Goal: Complete application form: Complete application form

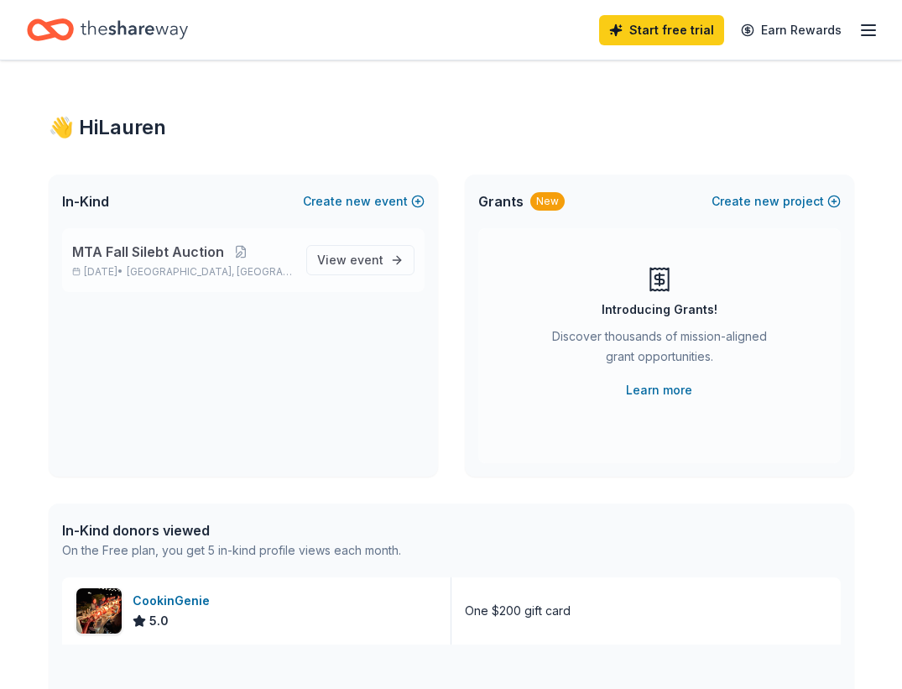
click at [161, 260] on span "MTA Fall Silebt Auction" at bounding box center [148, 252] width 152 height 20
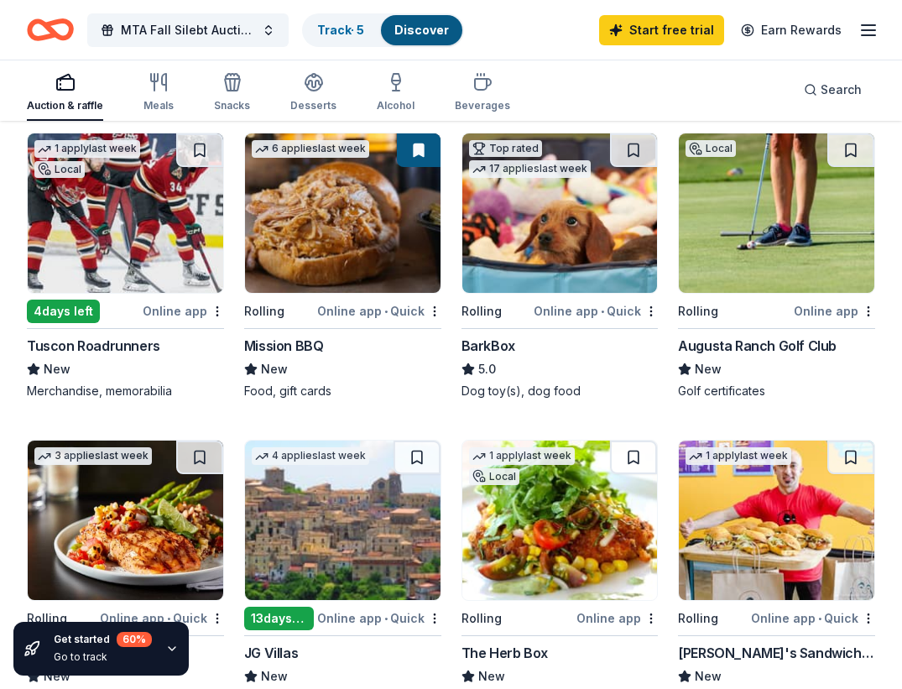
scroll to position [1145, 0]
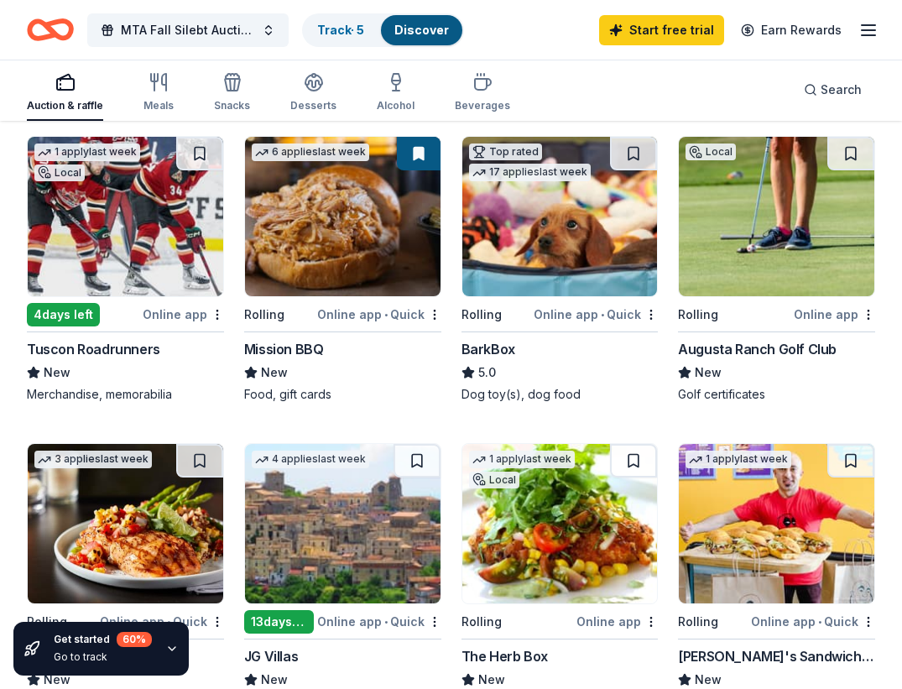
click at [746, 236] on img at bounding box center [777, 216] width 196 height 159
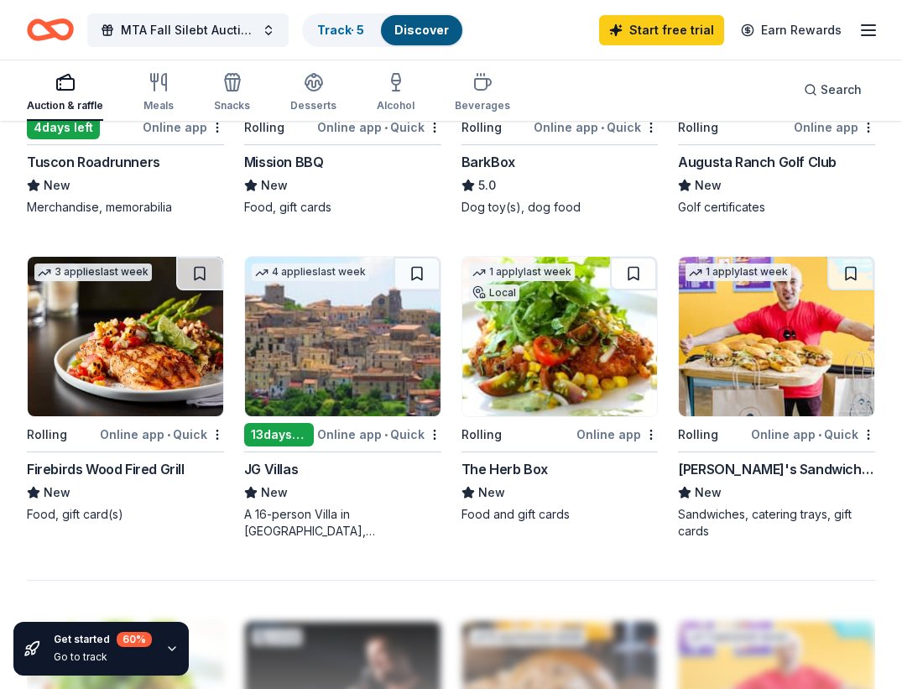
scroll to position [1334, 0]
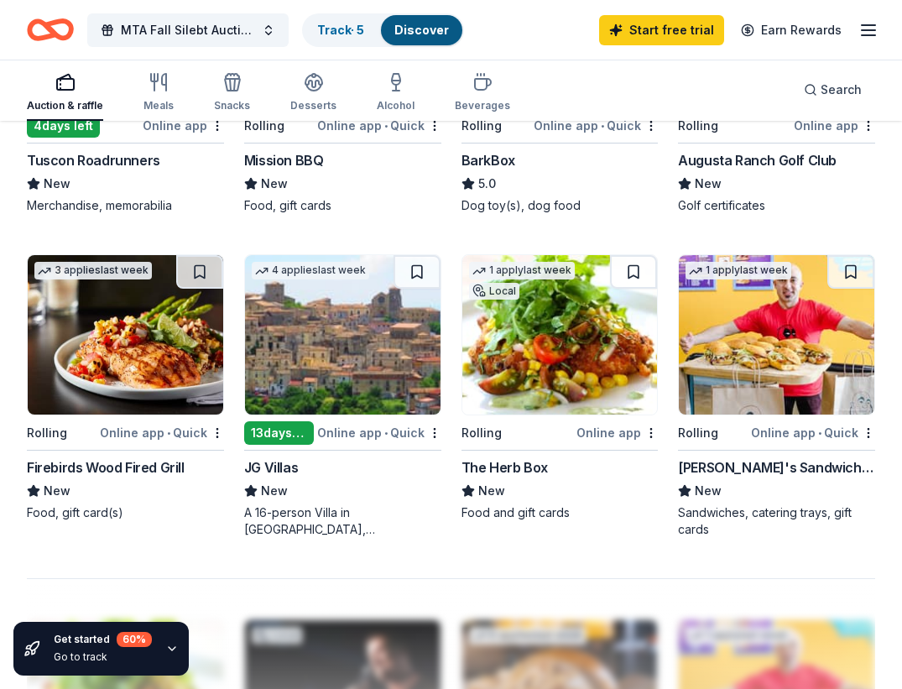
click at [145, 364] on img at bounding box center [126, 334] width 196 height 159
click at [364, 365] on img at bounding box center [343, 334] width 196 height 159
click at [539, 335] on img at bounding box center [560, 334] width 196 height 159
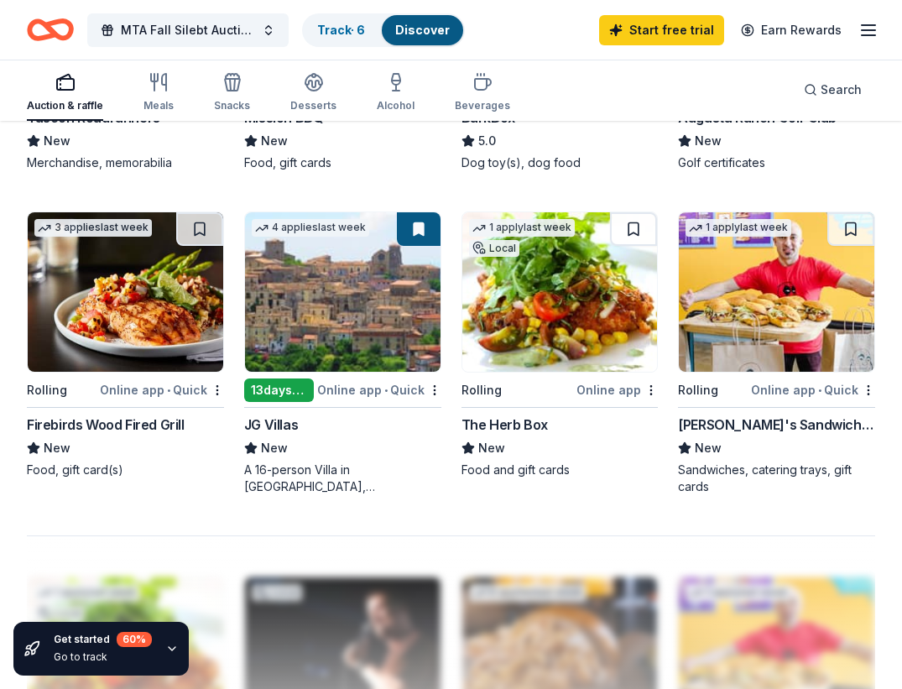
scroll to position [1376, 0]
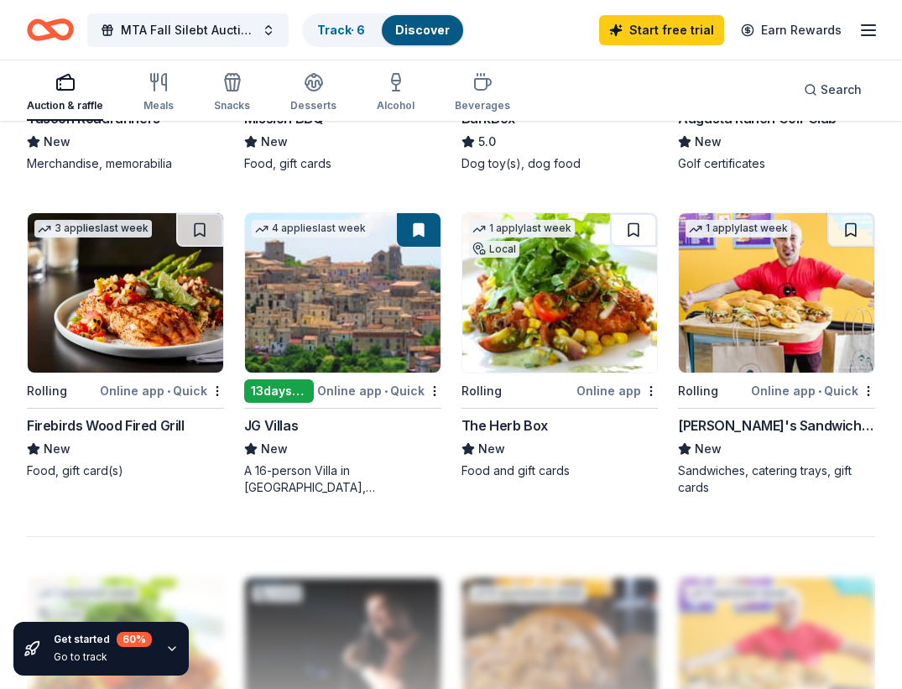
click at [724, 299] on img at bounding box center [777, 292] width 196 height 159
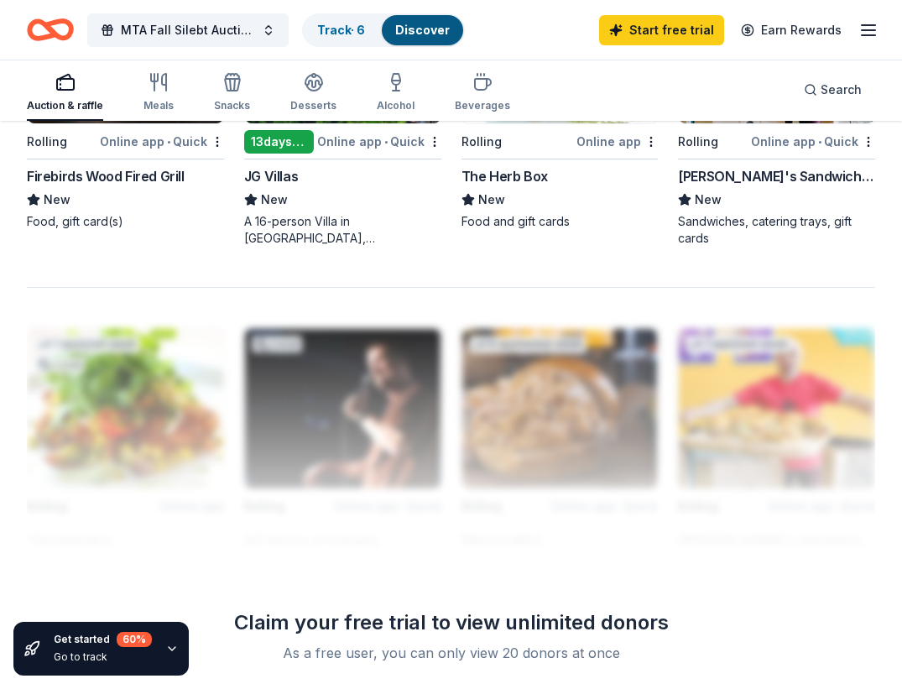
scroll to position [1633, 0]
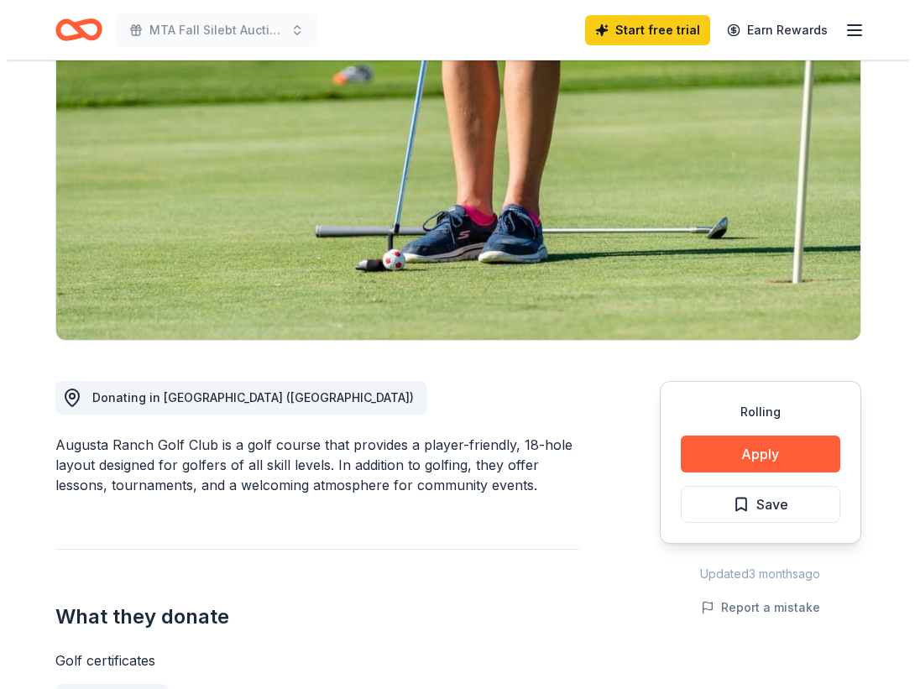
scroll to position [170, 0]
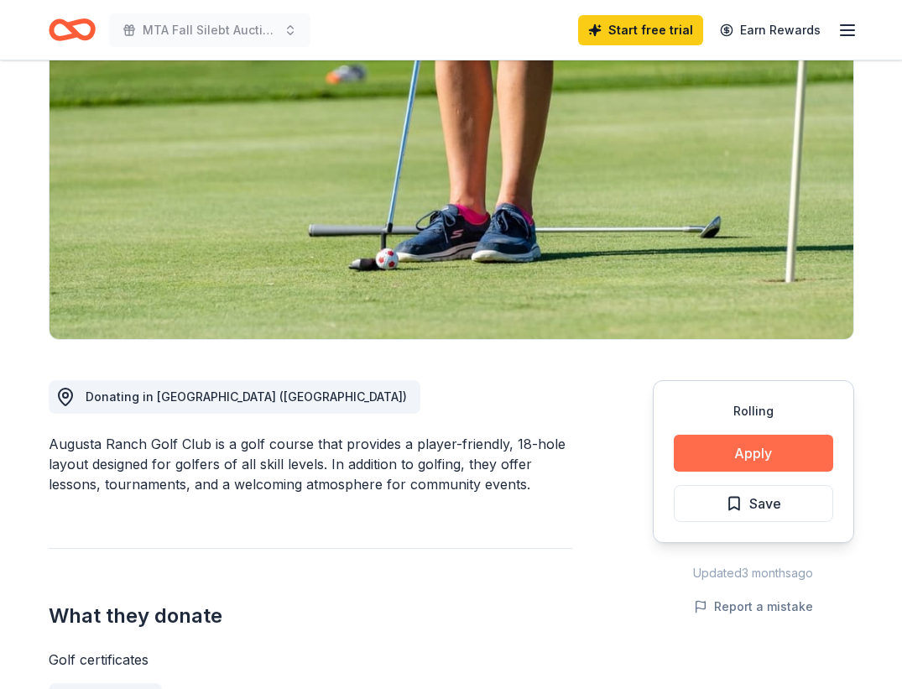
click at [748, 451] on button "Apply" at bounding box center [753, 453] width 159 height 37
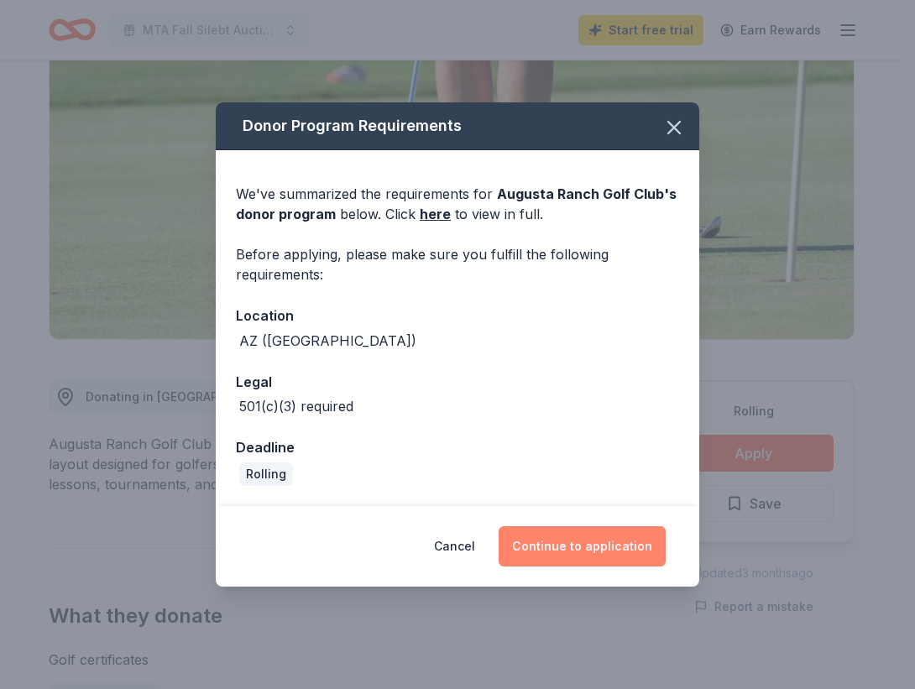
click at [599, 549] on button "Continue to application" at bounding box center [582, 546] width 167 height 40
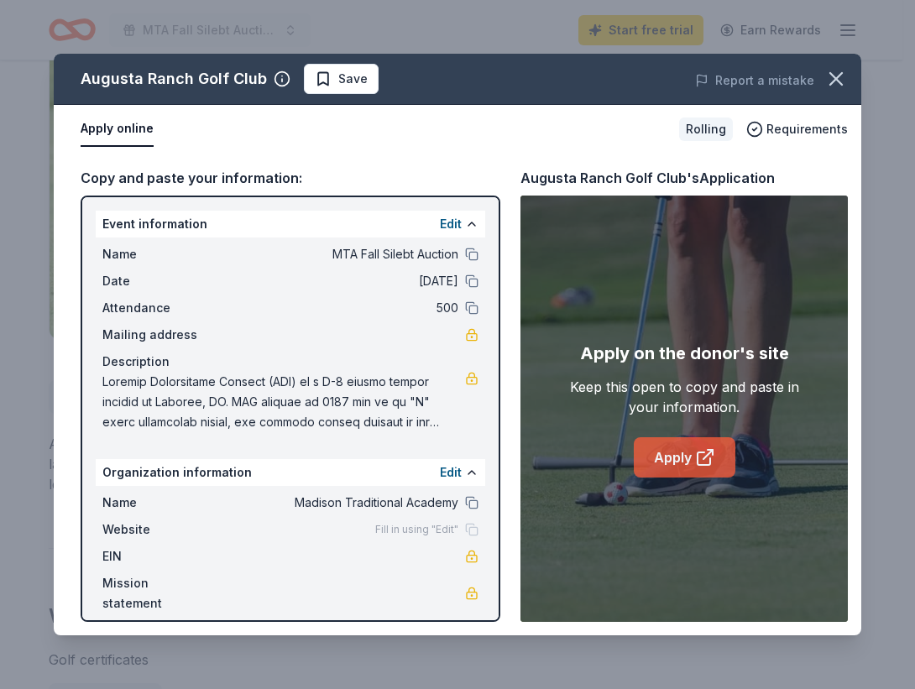
click at [684, 459] on link "Apply" at bounding box center [685, 457] width 102 height 40
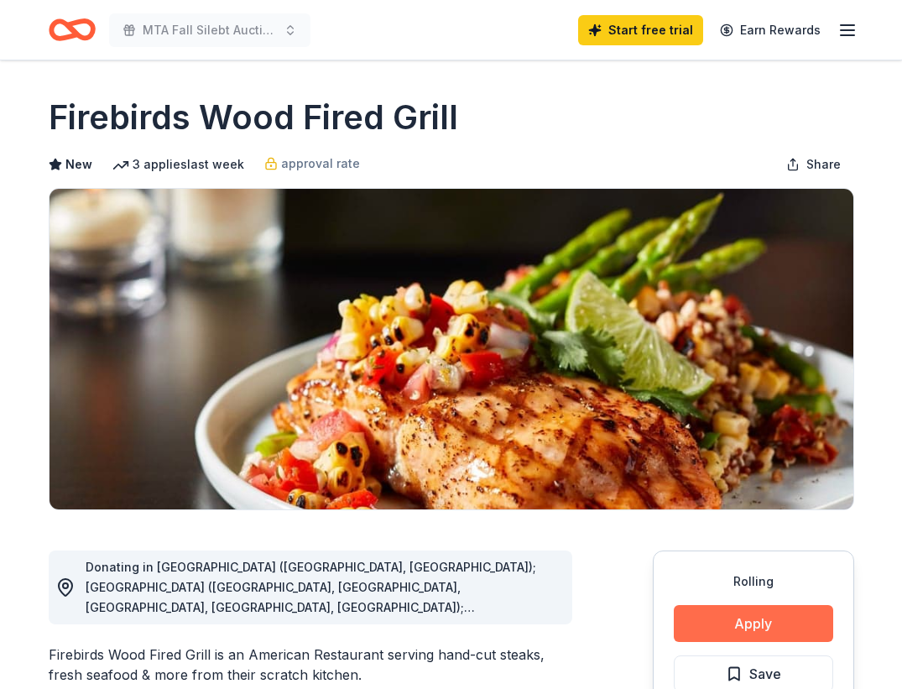
click at [721, 627] on button "Apply" at bounding box center [753, 623] width 159 height 37
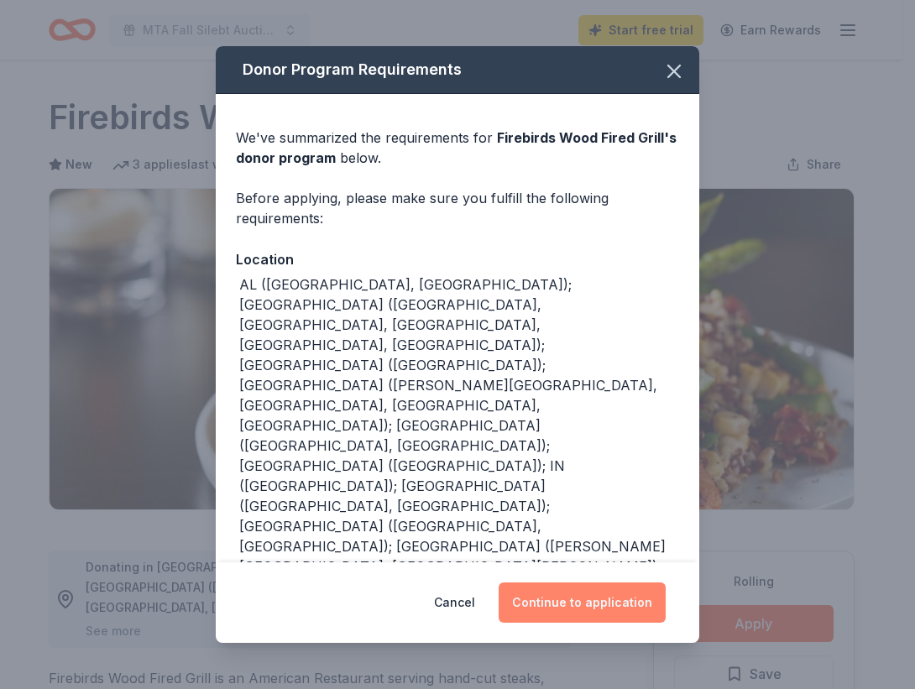
click at [604, 591] on button "Continue to application" at bounding box center [582, 603] width 167 height 40
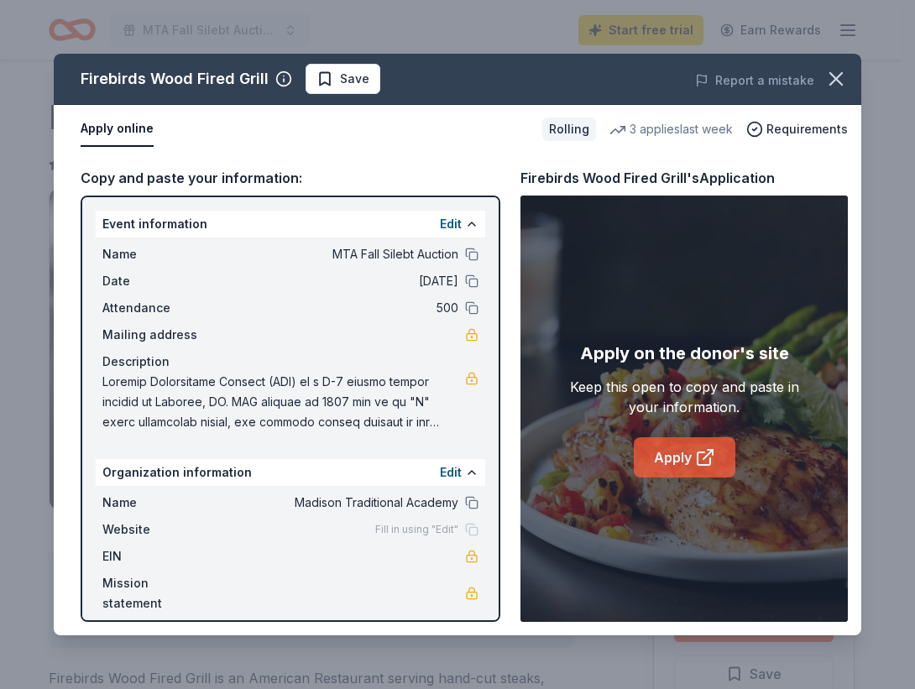
click at [680, 460] on link "Apply" at bounding box center [685, 457] width 102 height 40
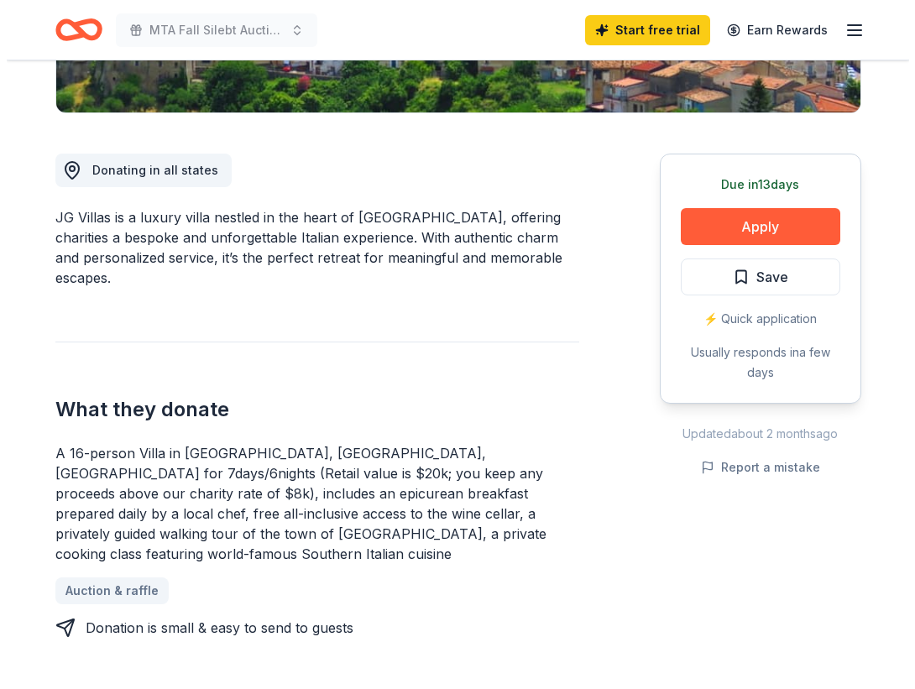
scroll to position [398, 0]
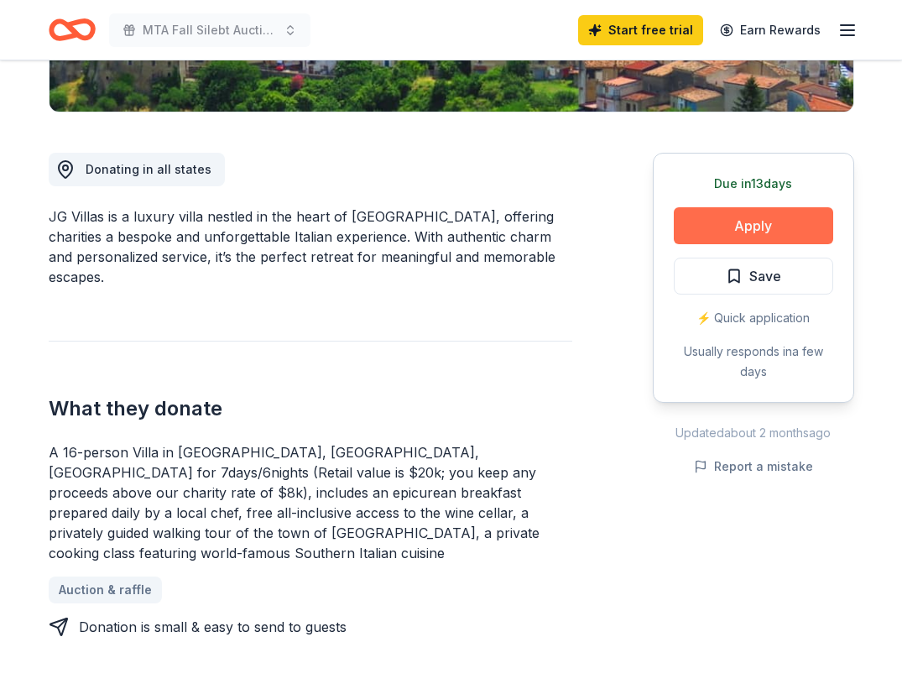
click at [725, 217] on button "Apply" at bounding box center [753, 225] width 159 height 37
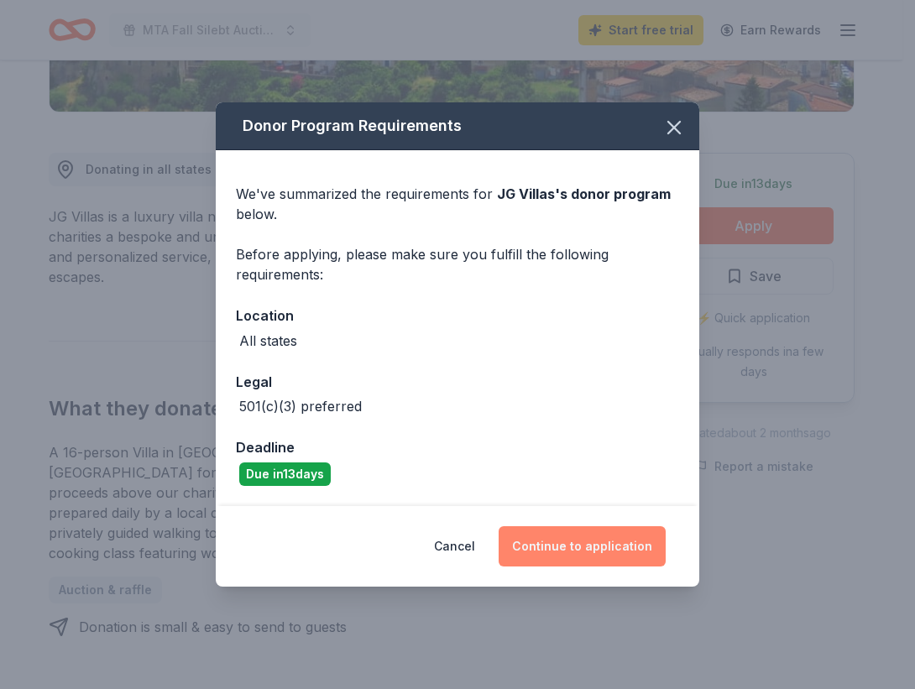
click at [551, 544] on button "Continue to application" at bounding box center [582, 546] width 167 height 40
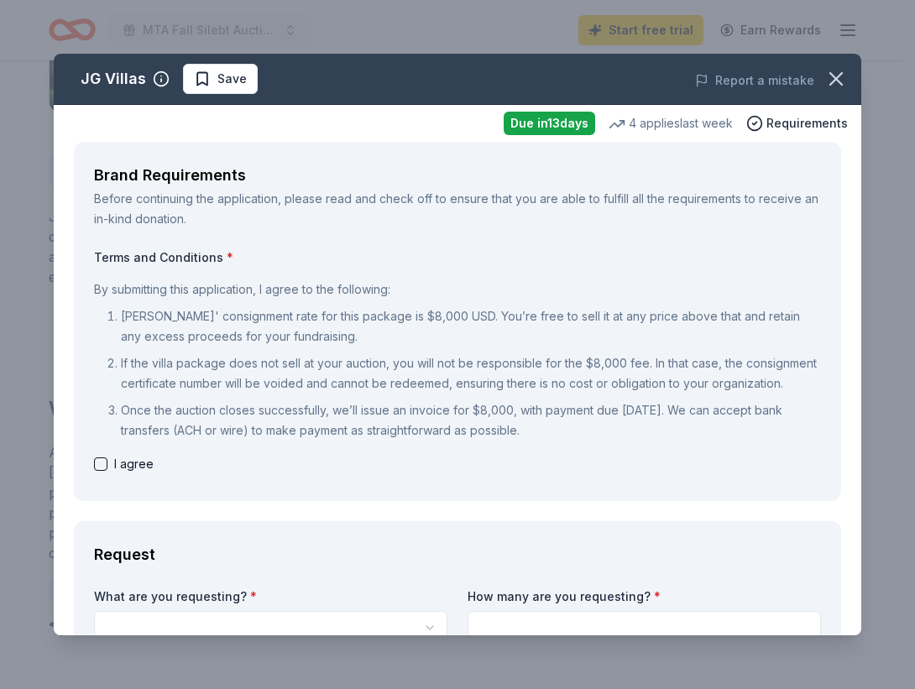
click at [100, 471] on button "button" at bounding box center [100, 463] width 13 height 13
checkbox input "true"
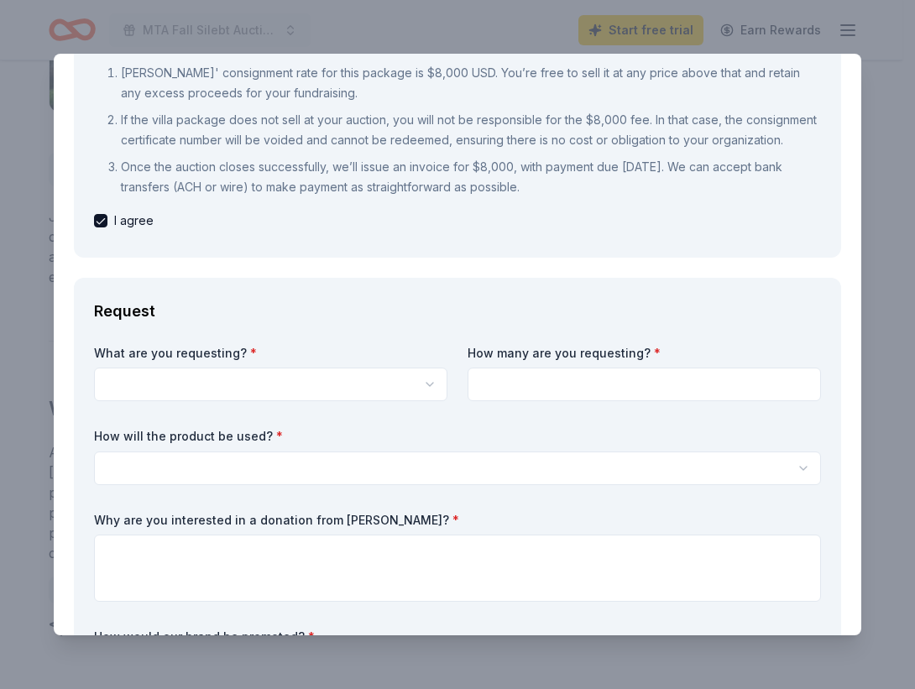
scroll to position [245, 0]
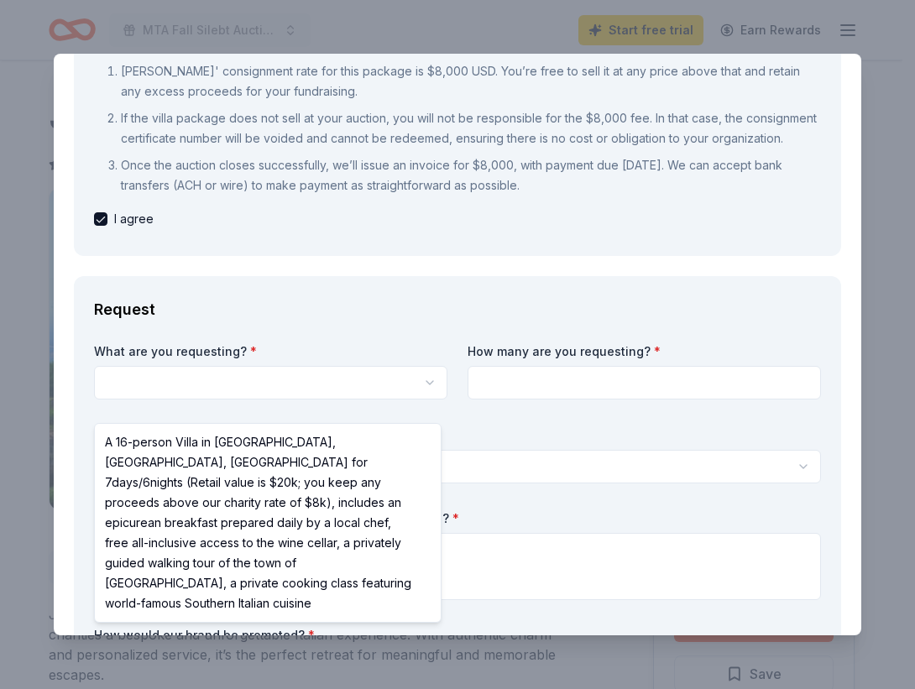
scroll to position [0, 0]
select select "A 16-person Villa in [GEOGRAPHIC_DATA], [GEOGRAPHIC_DATA], [GEOGRAPHIC_DATA] fo…"
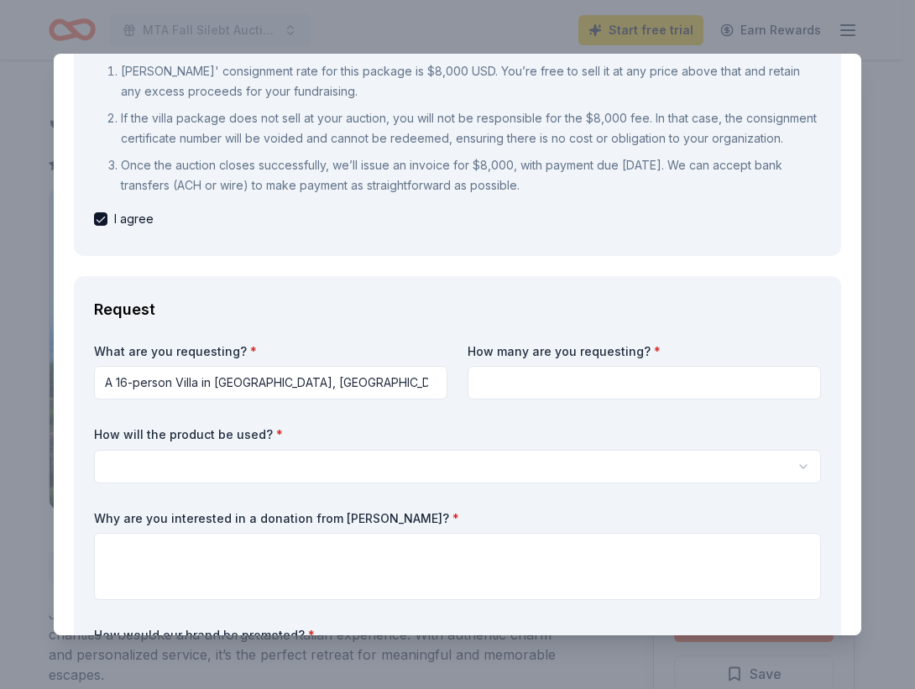
click at [548, 389] on input at bounding box center [644, 383] width 353 height 34
type input "1"
click at [252, 475] on body "MTA Fall Silebt Auction Start free trial Earn Rewards Due [DATE] Share JG Villa…" at bounding box center [451, 344] width 902 height 689
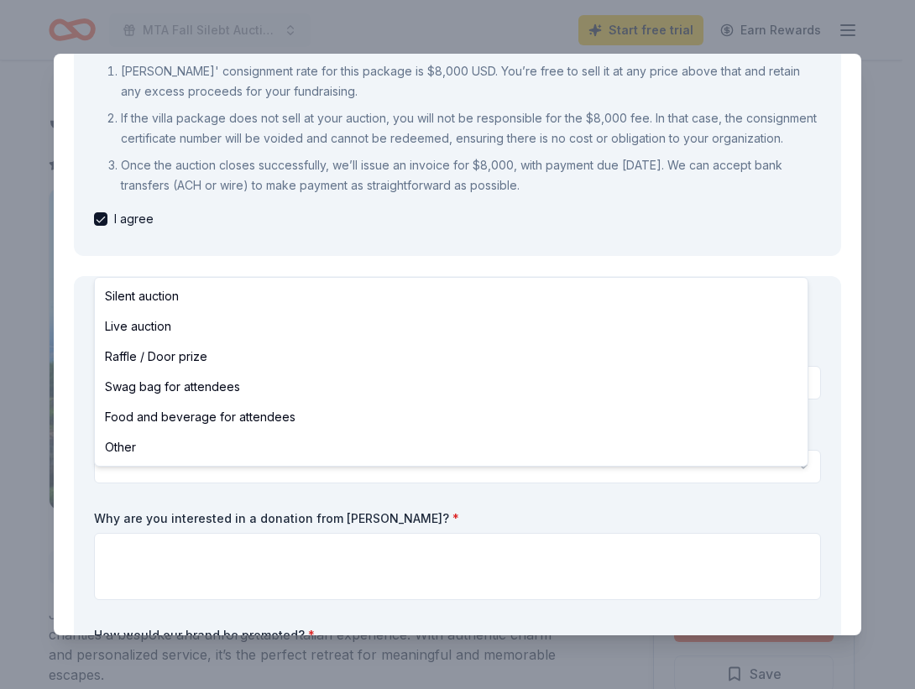
select select "other"
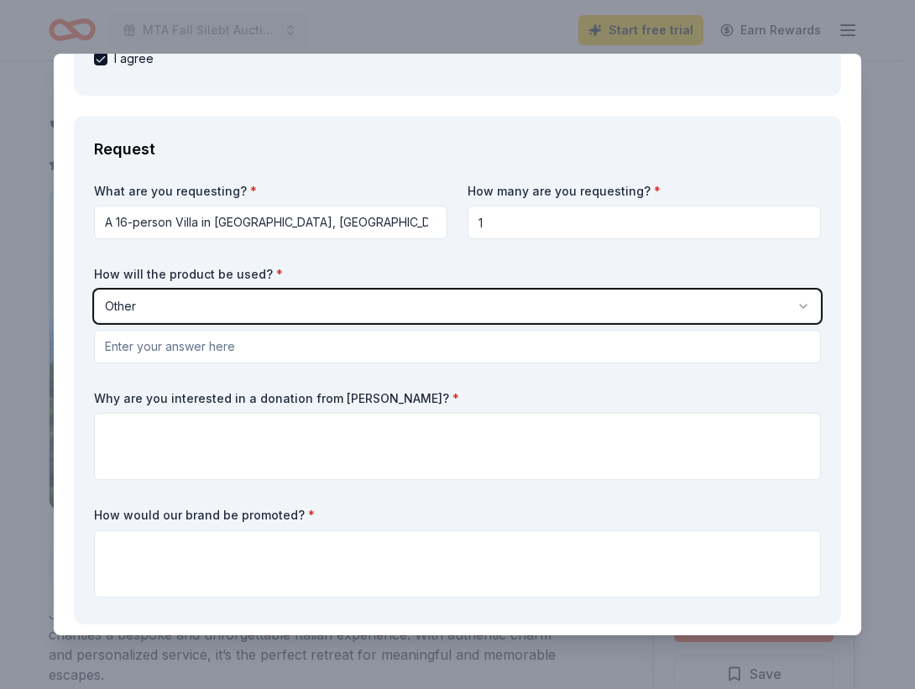
scroll to position [406, 0]
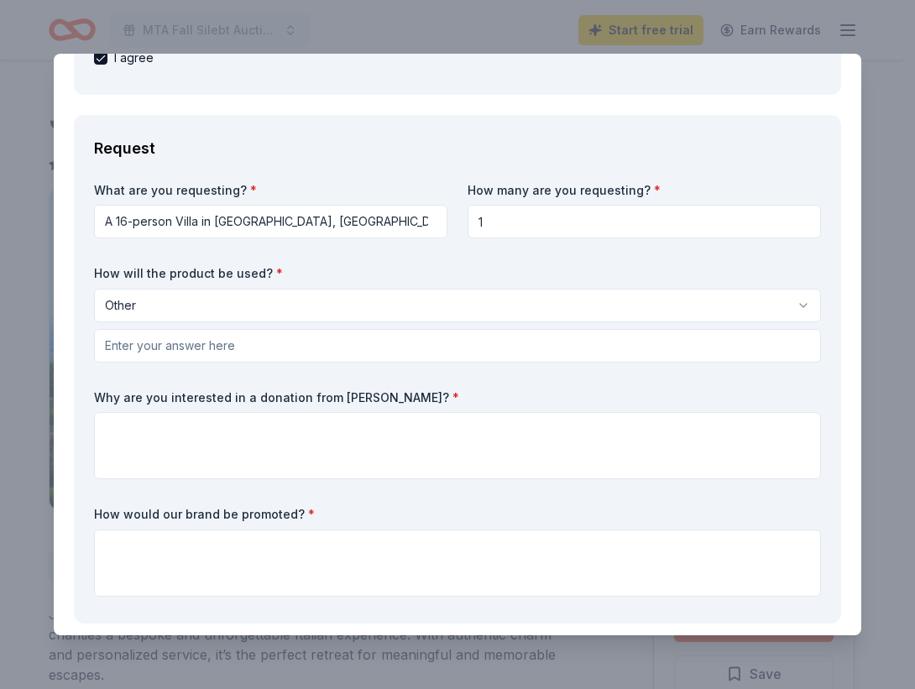
click at [208, 405] on div "What are you requesting? * A 16-person Villa in [GEOGRAPHIC_DATA], [GEOGRAPHIC_…" at bounding box center [457, 392] width 727 height 421
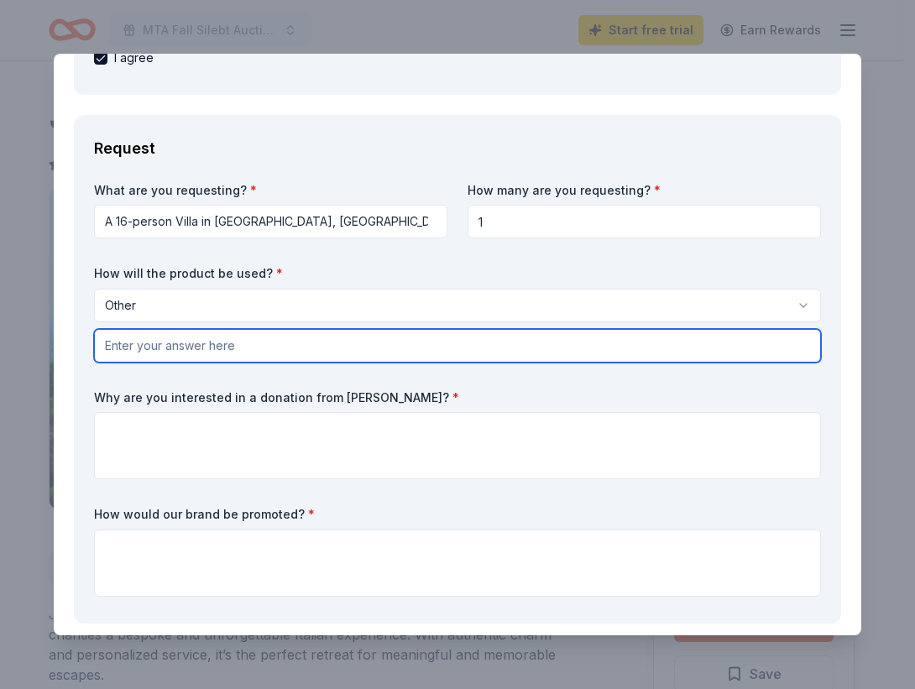
click at [210, 363] on input "text" at bounding box center [457, 346] width 727 height 34
type input "Silent Auction"
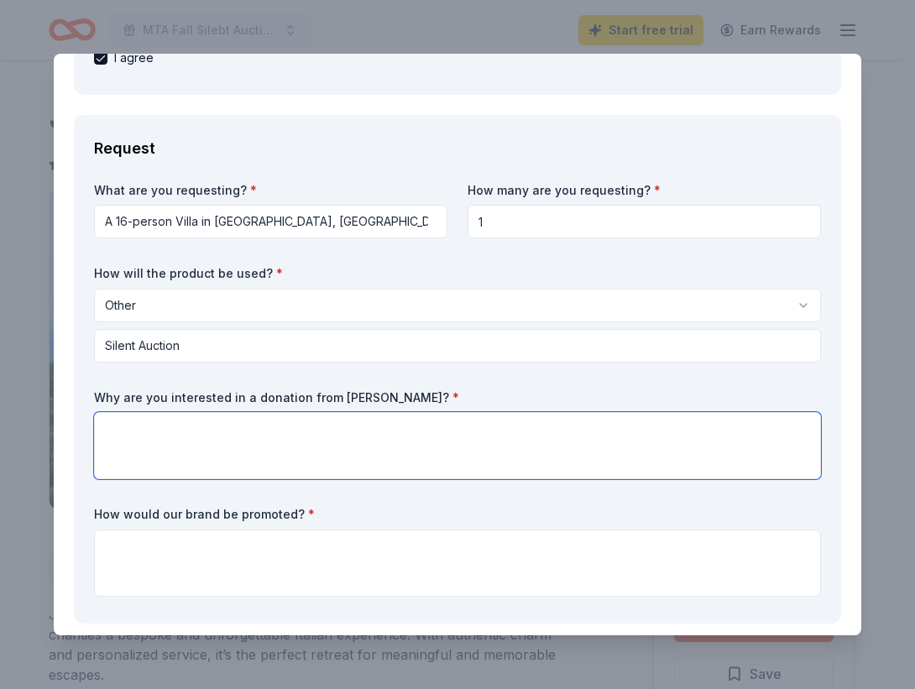
click at [193, 469] on textarea at bounding box center [457, 445] width 727 height 67
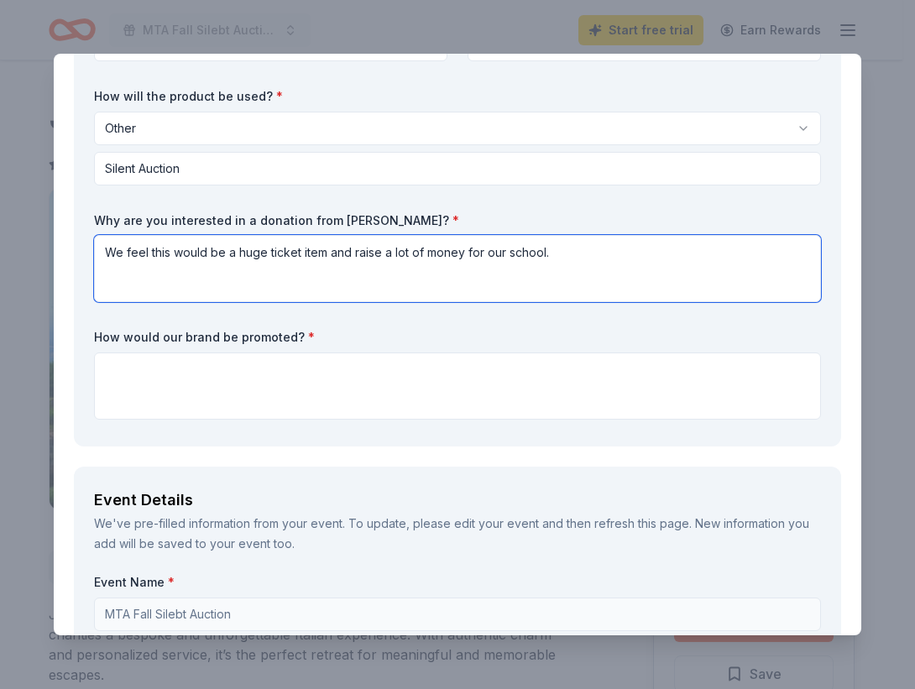
scroll to position [584, 0]
type textarea "We feel this would be a huge ticket item and raise a lot of money for our schoo…"
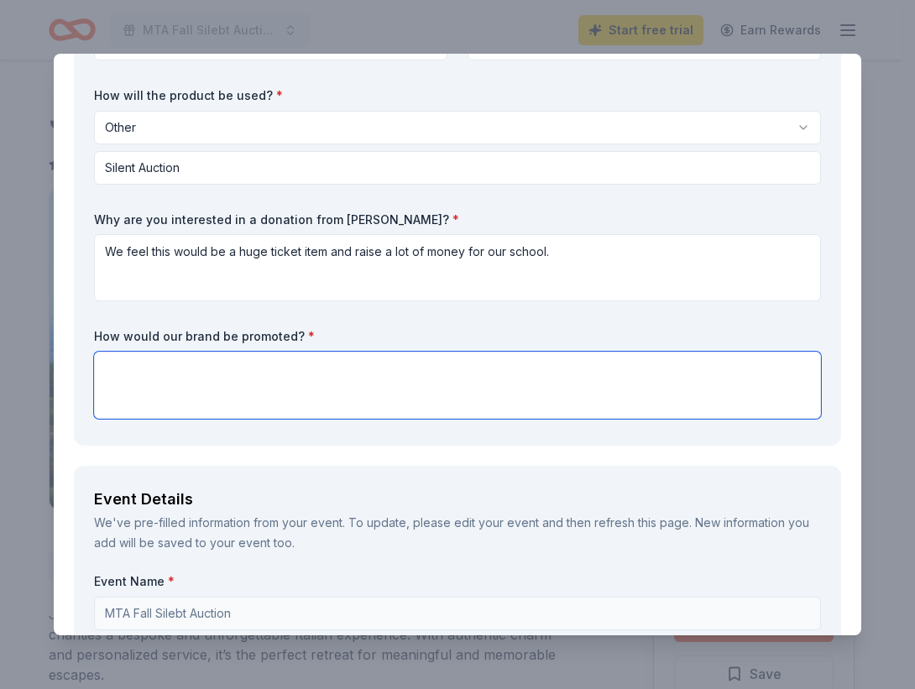
click at [154, 413] on textarea at bounding box center [457, 385] width 727 height 67
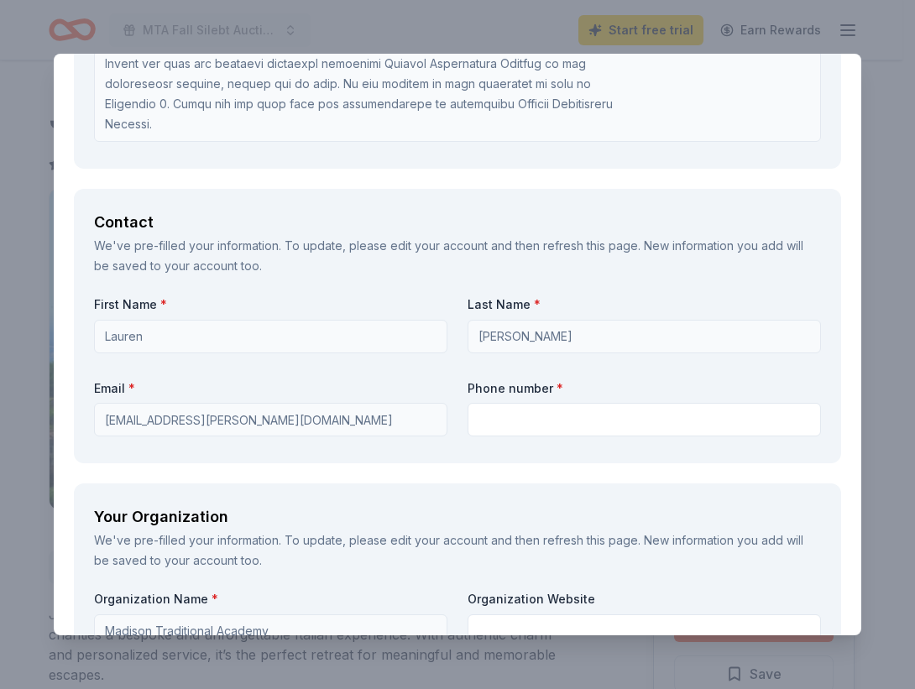
scroll to position [1784, 0]
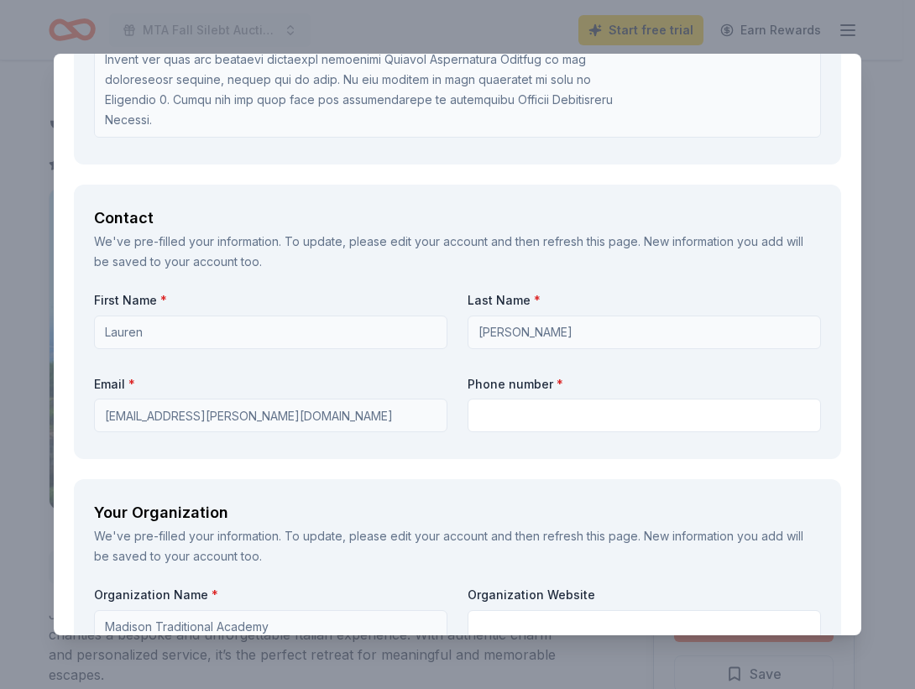
type textarea "We would brand you by being on the online portal and social media posts."
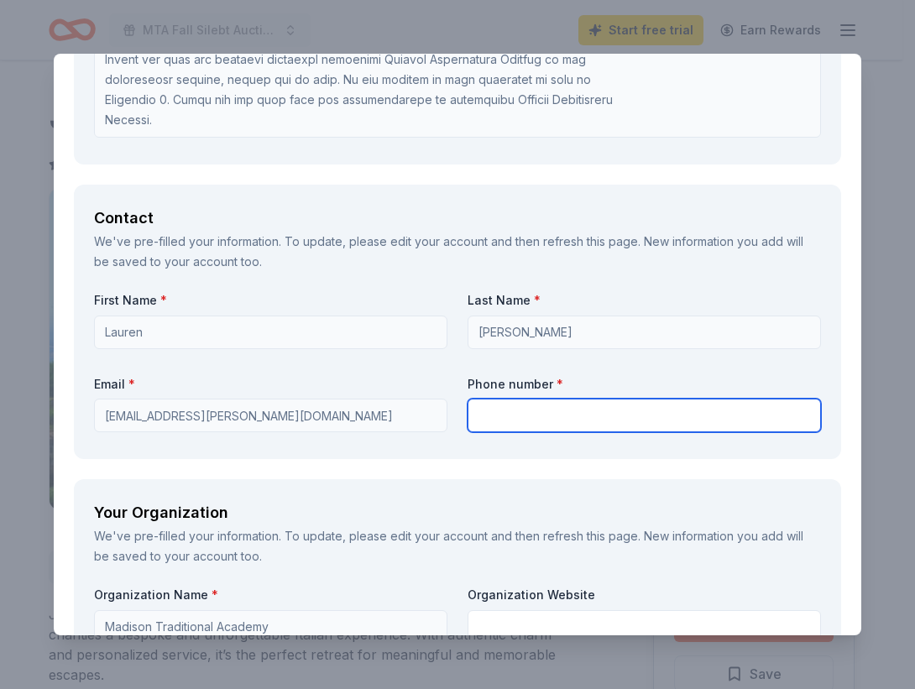
click at [490, 432] on input "text" at bounding box center [644, 416] width 353 height 34
type input "2017070189"
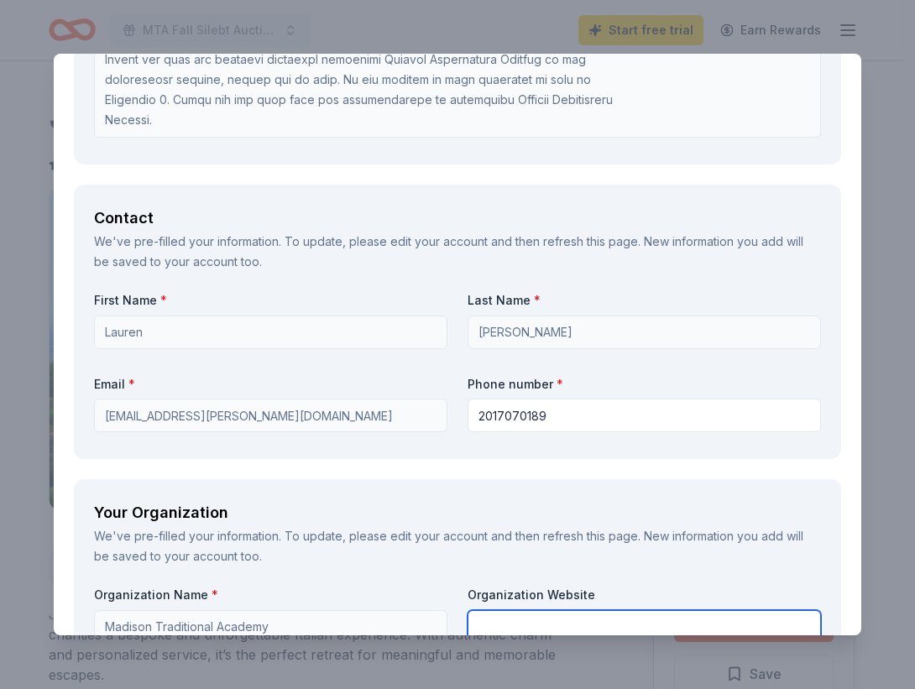
type input "Madison Traditional Academy"
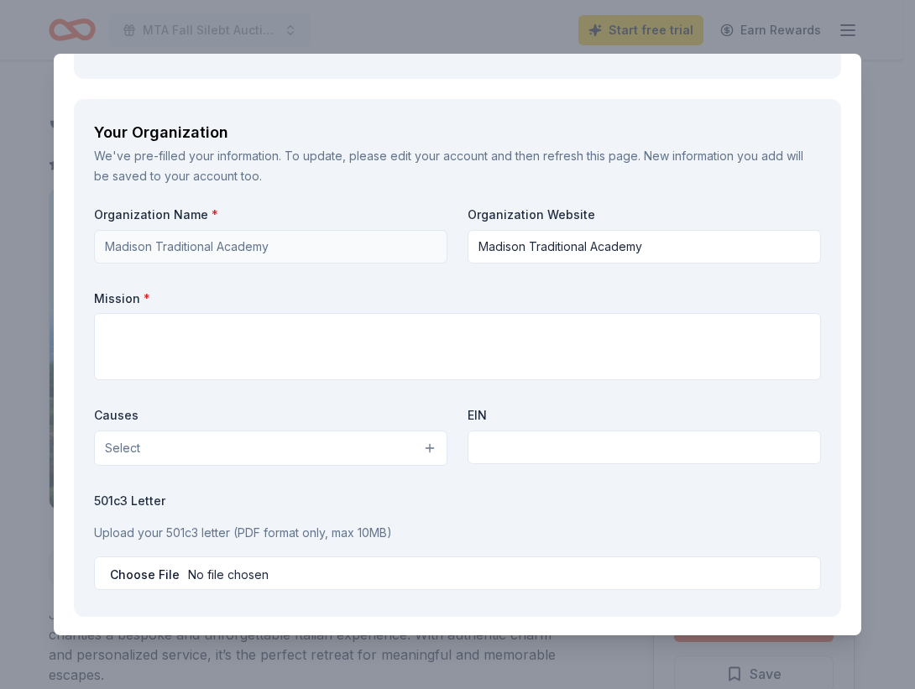
scroll to position [2165, 0]
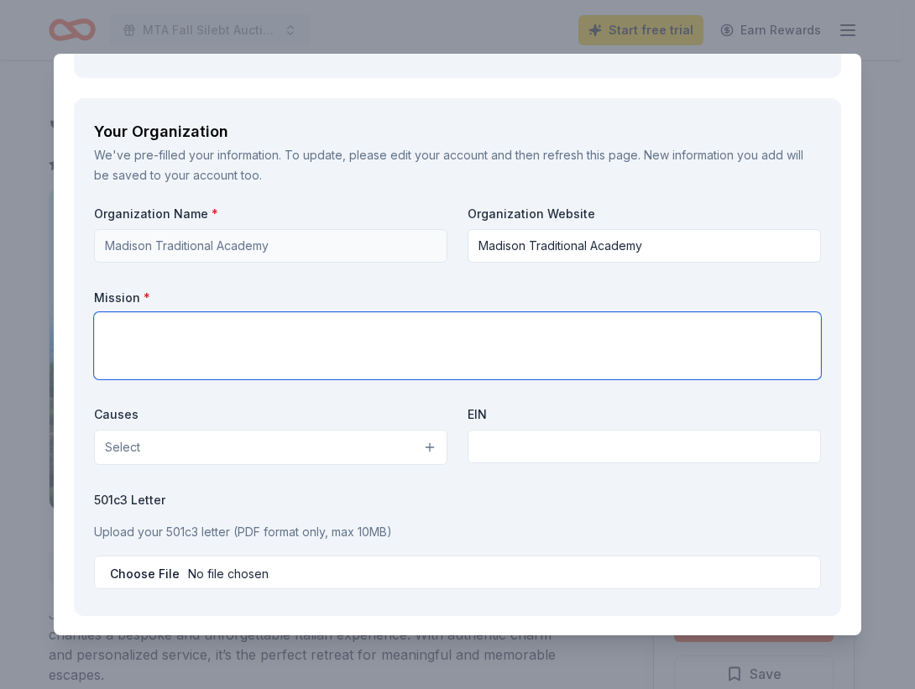
click at [295, 379] on textarea at bounding box center [457, 345] width 727 height 67
paste textarea "Madison Traditional Academy (MTA) is a K-8 public school located in [GEOGRAPHIC…"
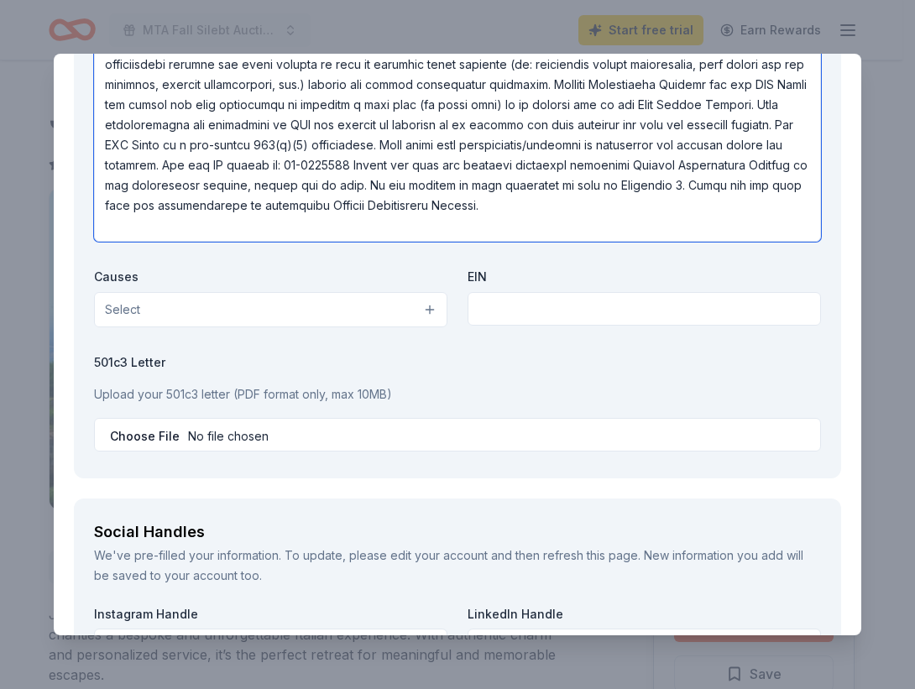
scroll to position [2531, 0]
type textarea "Madison Traditional Academy (MTA) is a K-8 public school located in [GEOGRAPHIC…"
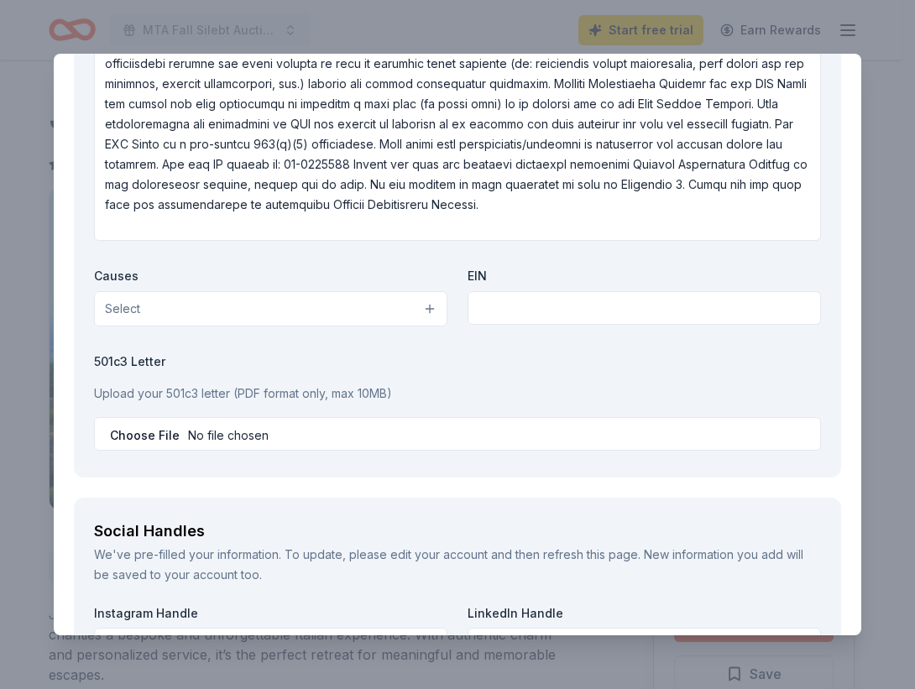
click at [281, 327] on button "Select" at bounding box center [270, 308] width 353 height 35
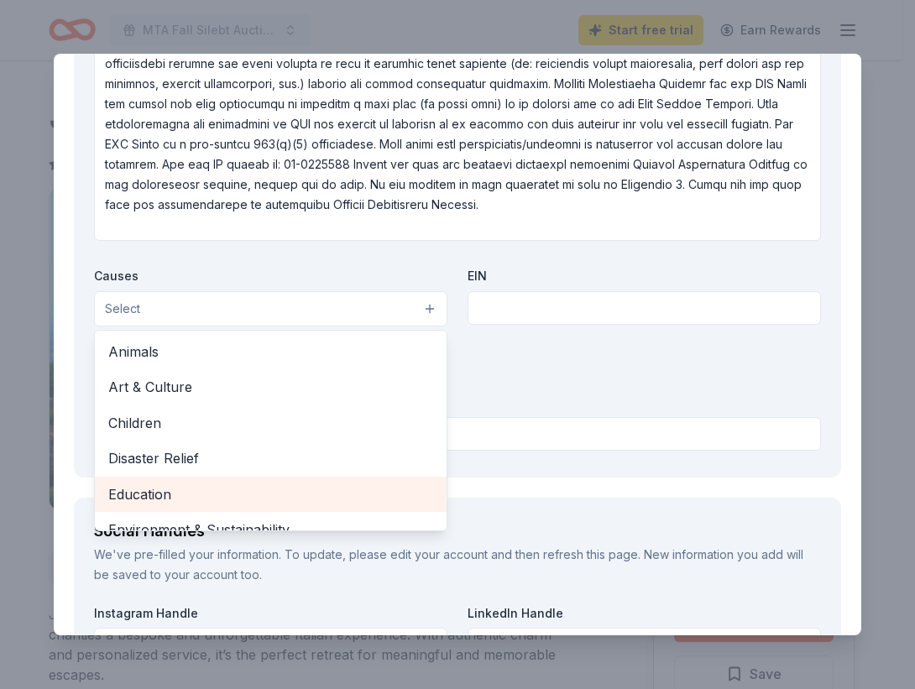
click at [208, 505] on span "Education" at bounding box center [270, 494] width 325 height 22
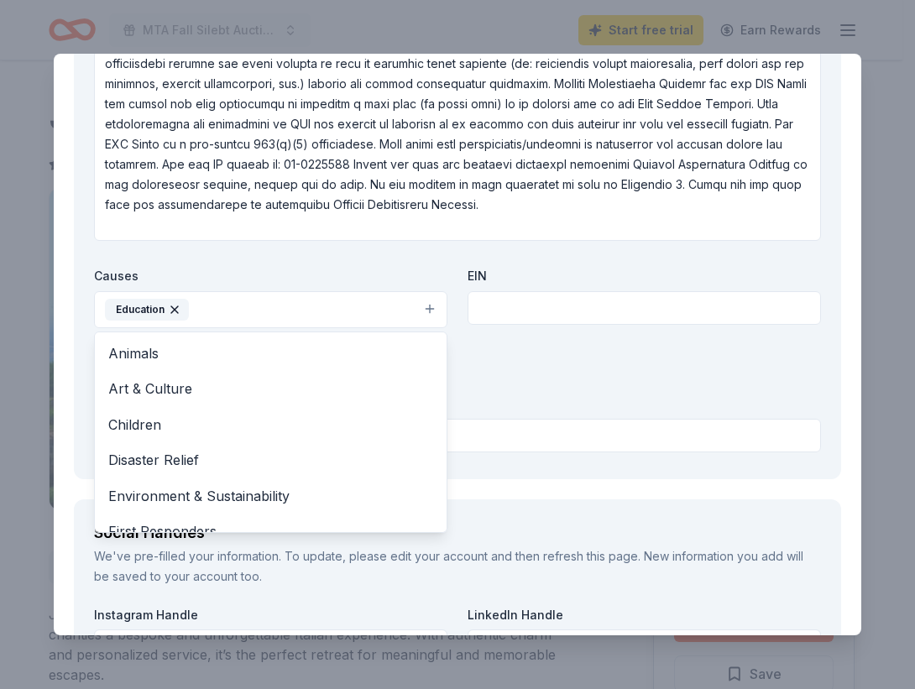
click at [501, 321] on div "Organization Name * Madison Traditional Academy Organization Website Madison Tr…" at bounding box center [457, 148] width 727 height 619
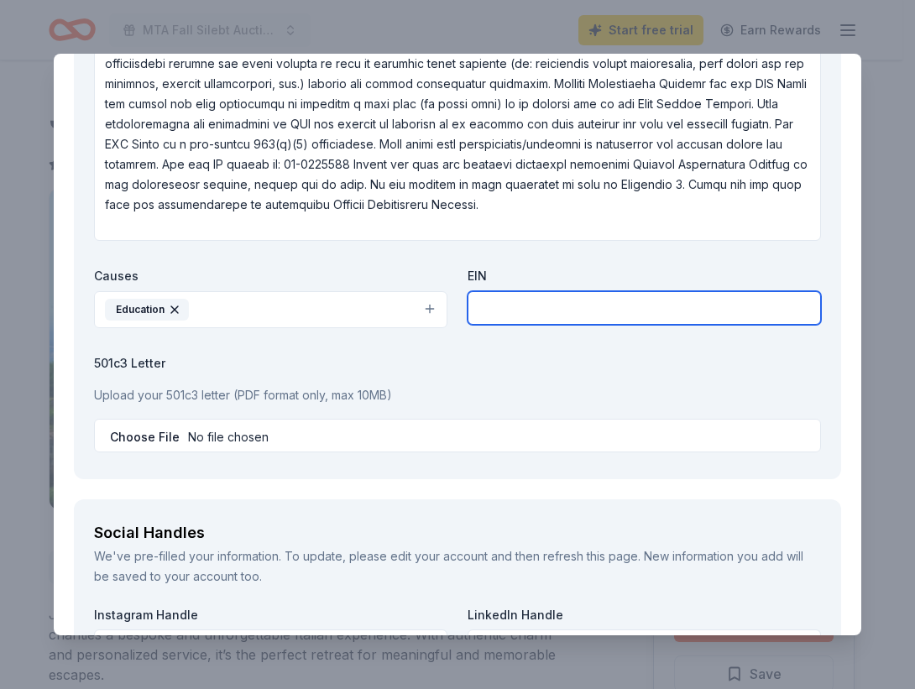
click at [501, 321] on input "text" at bounding box center [644, 308] width 353 height 34
type input "[US_EMPLOYER_IDENTIFICATION_NUMBER]"
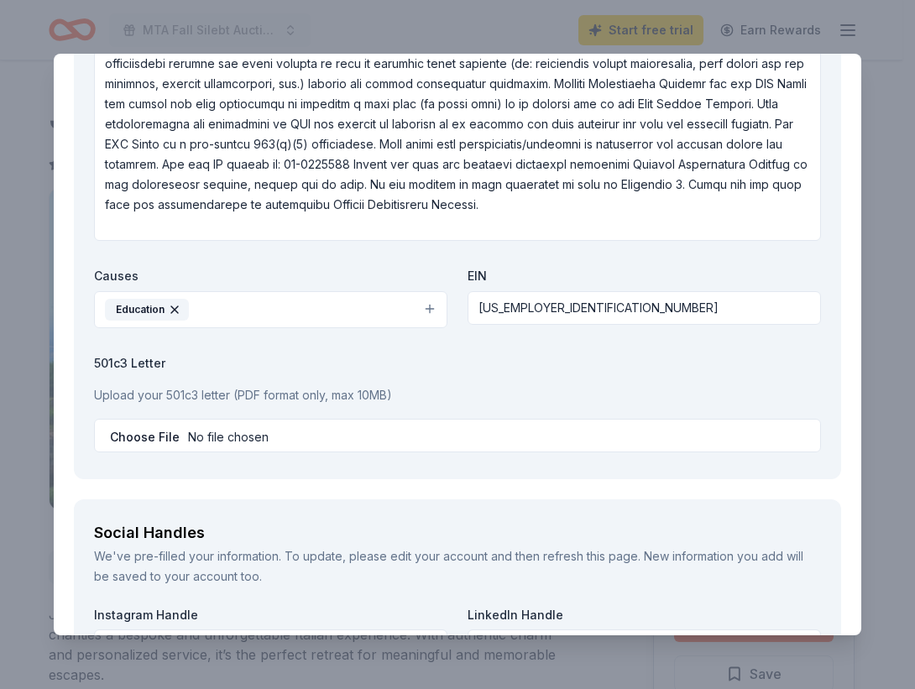
click at [443, 405] on p "Upload your 501c3 letter (PDF format only, max 10MB)" at bounding box center [457, 395] width 727 height 20
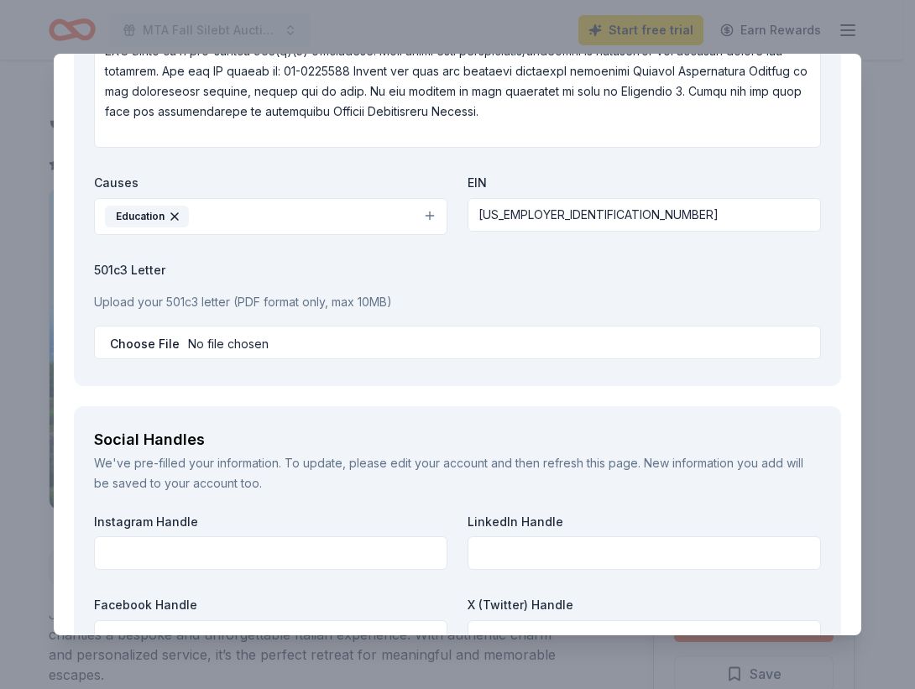
scroll to position [2625, 0]
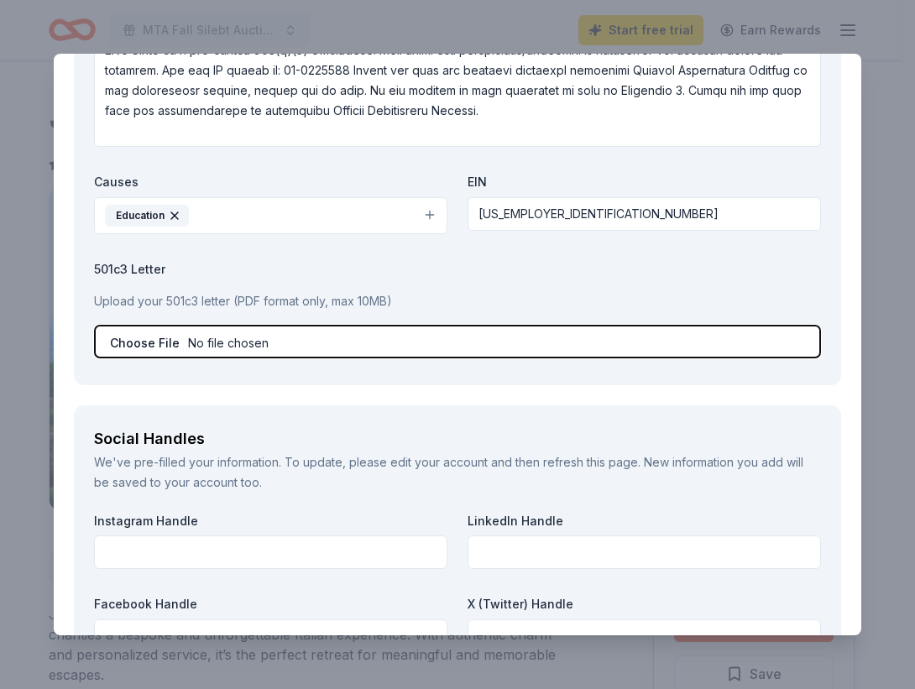
click at [209, 358] on input "file" at bounding box center [457, 342] width 727 height 34
type input "C:\fakepath\501c3 letter.pdf"
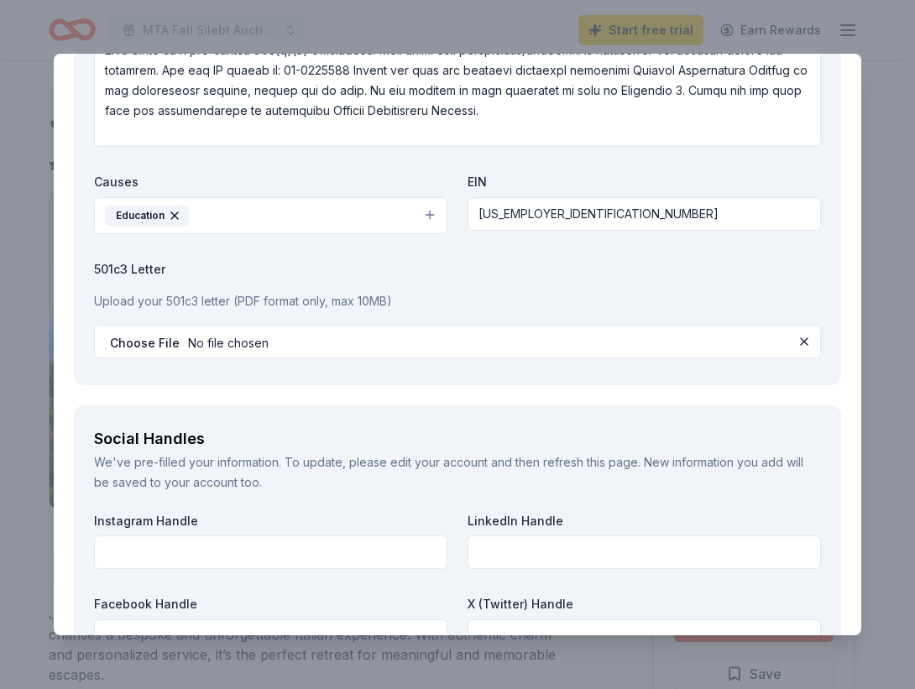
click at [200, 384] on div "Your Organization We've pre-filled your information. To update, please edit you…" at bounding box center [457, 10] width 767 height 747
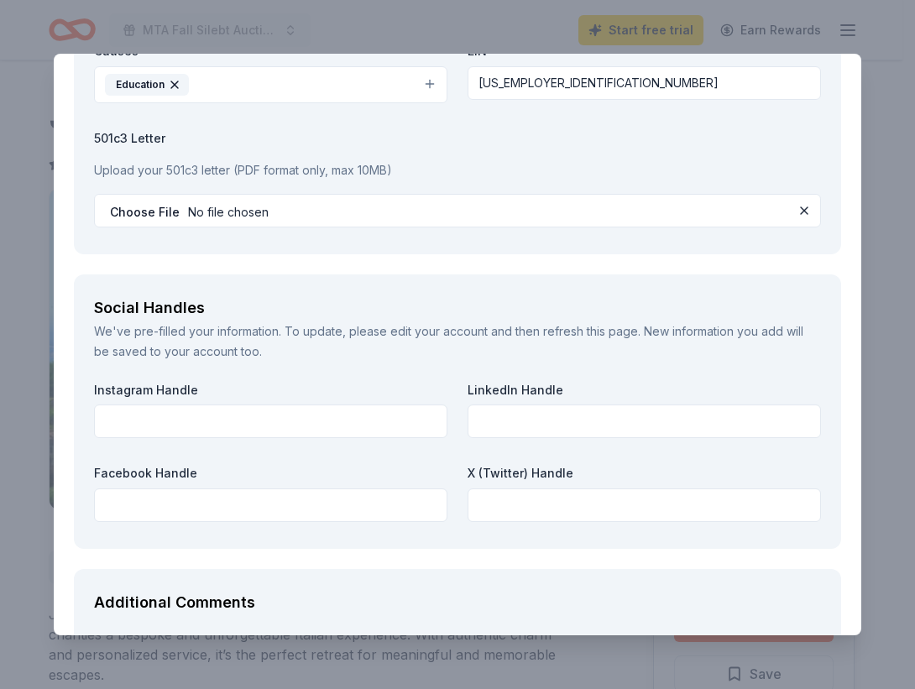
scroll to position [2826, 0]
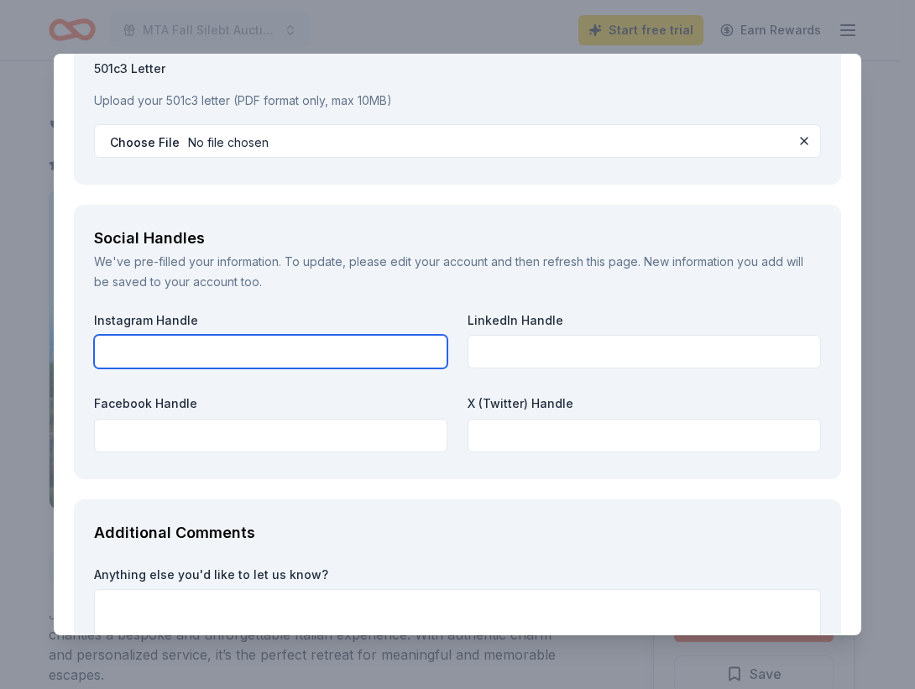
click at [180, 368] on input "text" at bounding box center [270, 352] width 353 height 34
paste input "mtaguild"
type input "mtaguild"
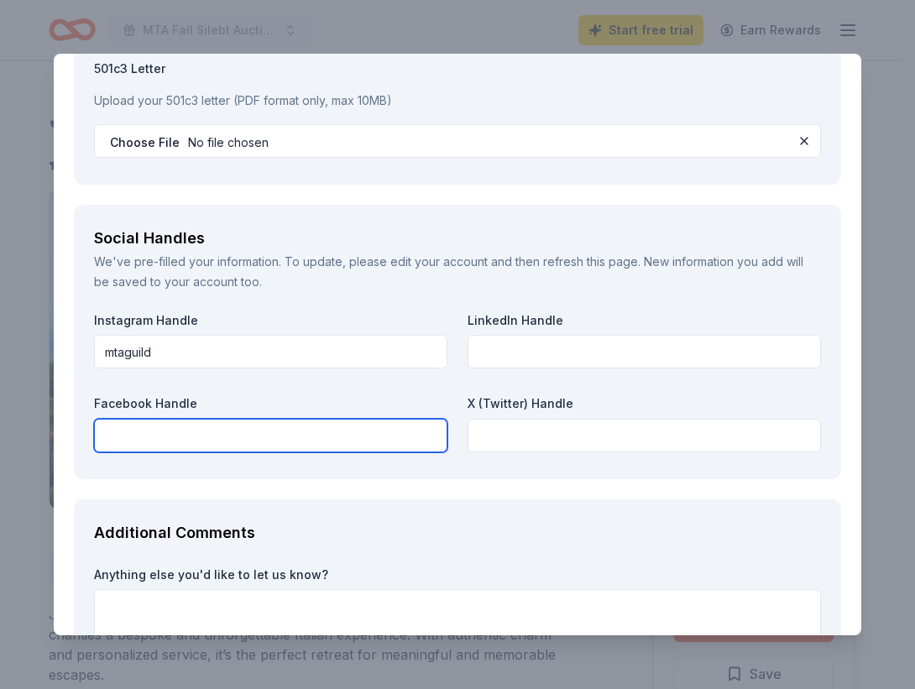
click at [198, 452] on input "text" at bounding box center [270, 436] width 353 height 34
type input "Madison Traditional Academy"
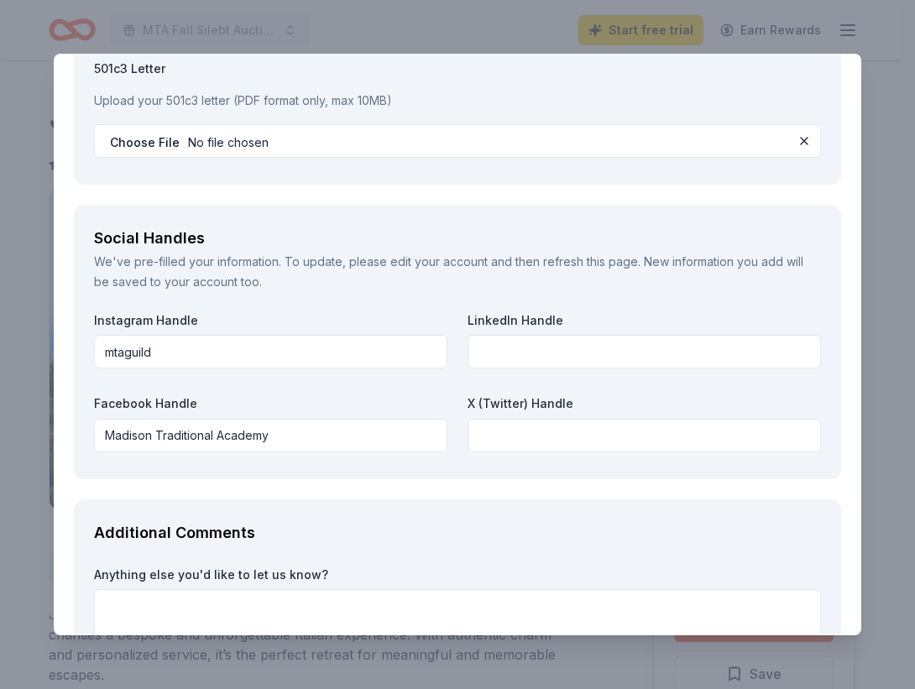
click at [205, 479] on div "Social Handles We've pre-filled your information. To update, please edit your a…" at bounding box center [457, 342] width 767 height 274
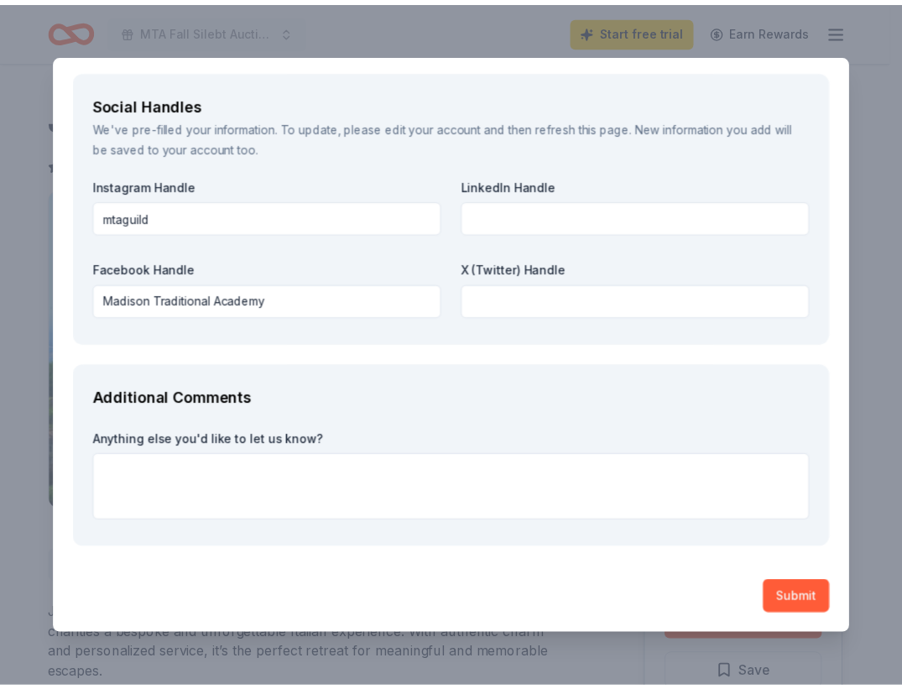
scroll to position [2981, 0]
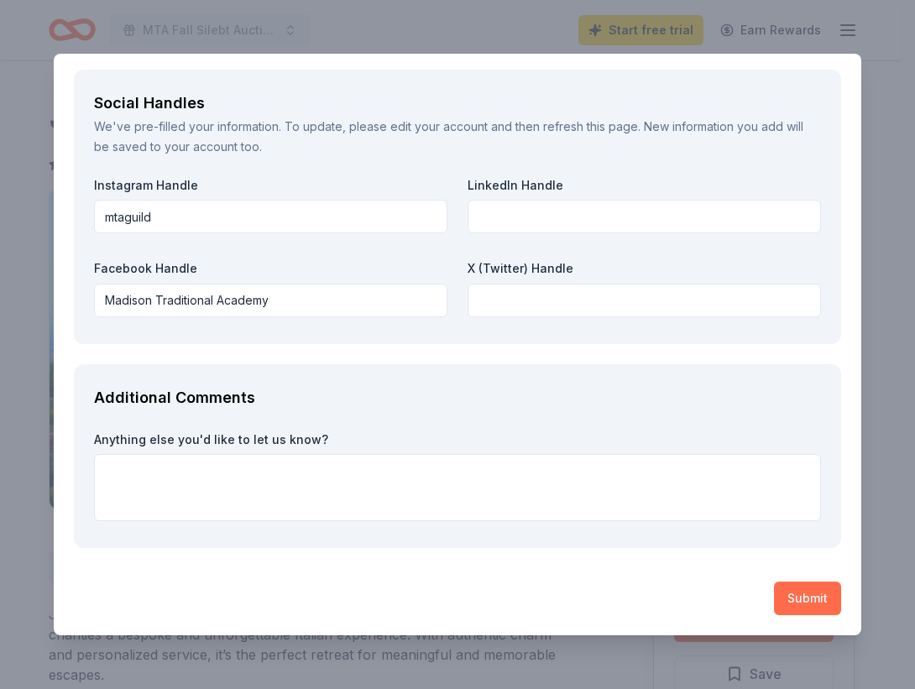
click at [792, 590] on button "Submit" at bounding box center [807, 599] width 67 height 34
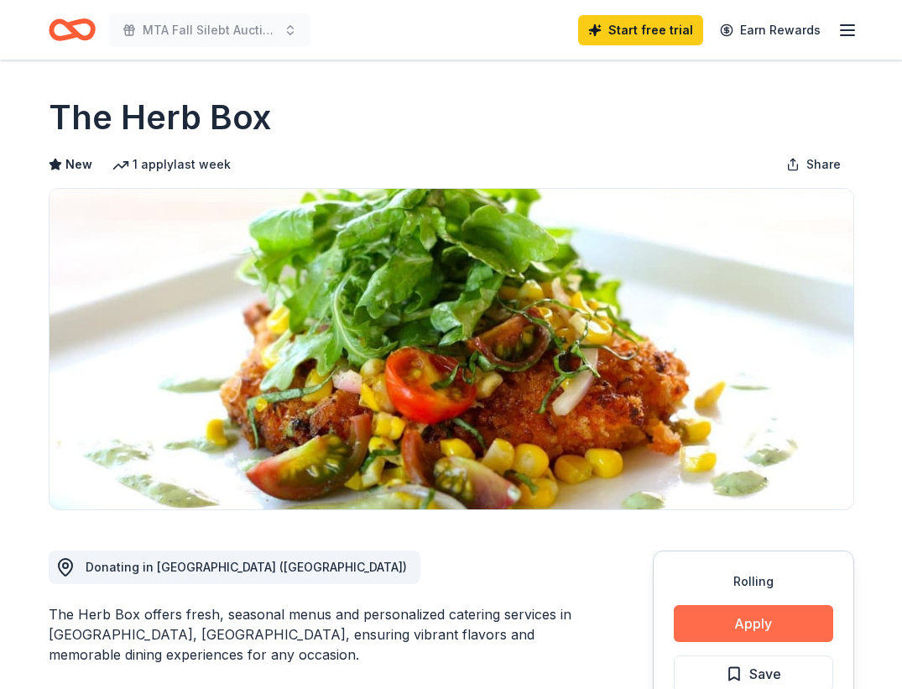
click at [747, 629] on button "Apply" at bounding box center [753, 623] width 159 height 37
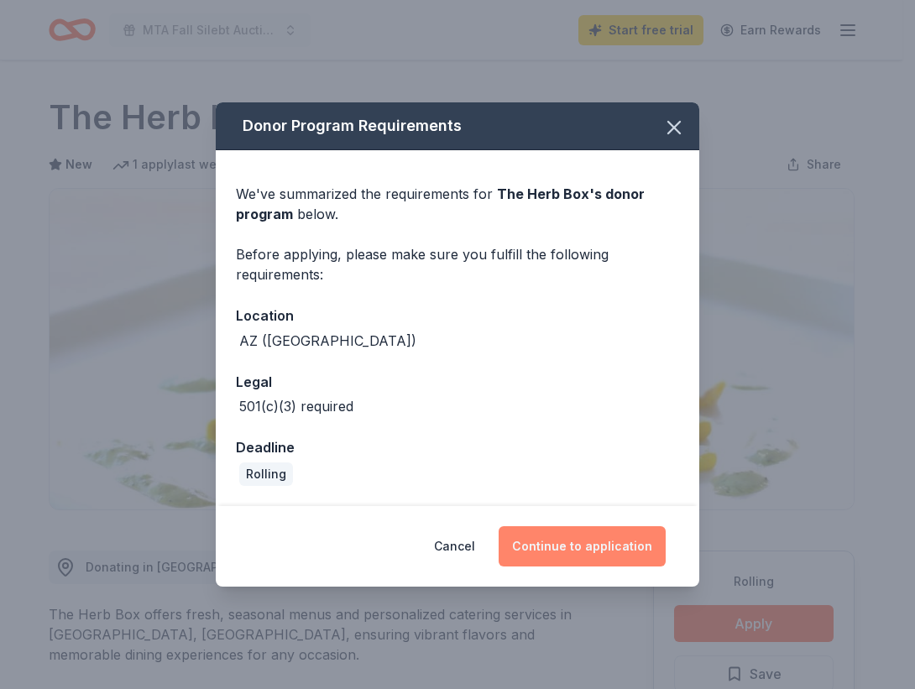
click at [614, 536] on button "Continue to application" at bounding box center [582, 546] width 167 height 40
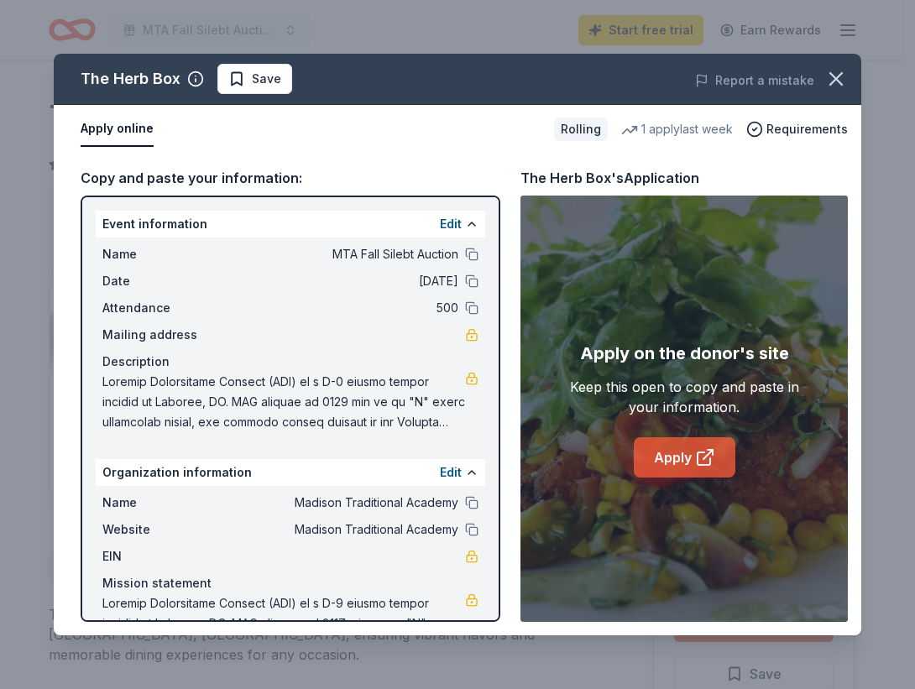
click at [697, 459] on icon at bounding box center [703, 458] width 13 height 13
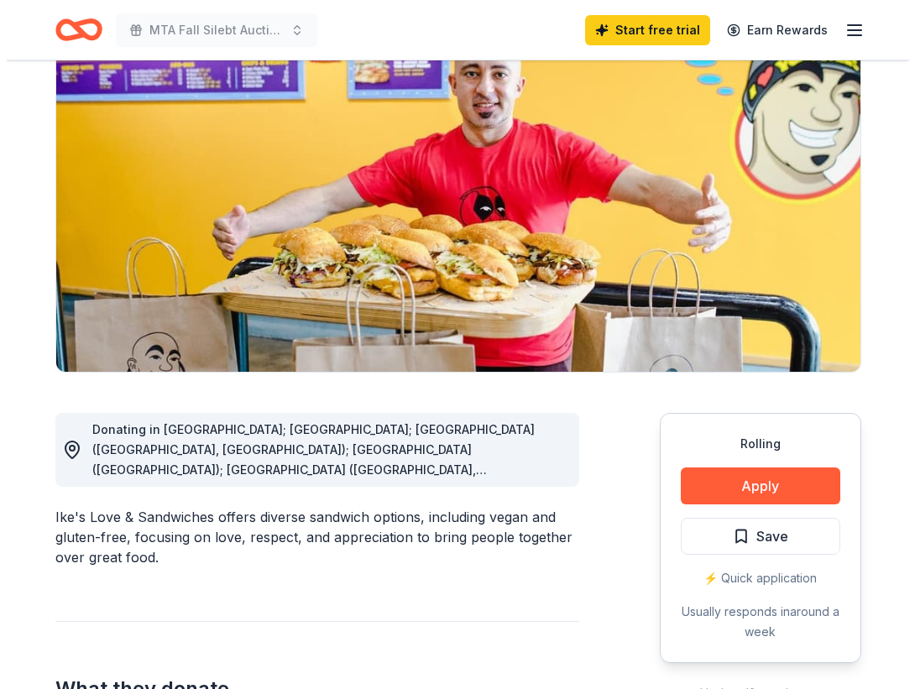
scroll to position [147, 0]
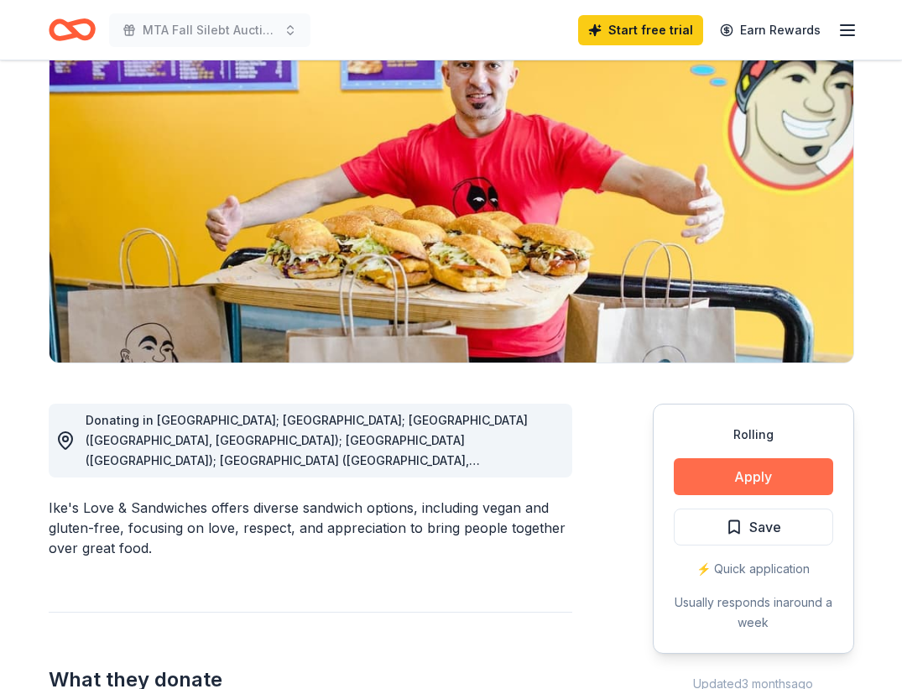
click at [727, 478] on button "Apply" at bounding box center [753, 476] width 159 height 37
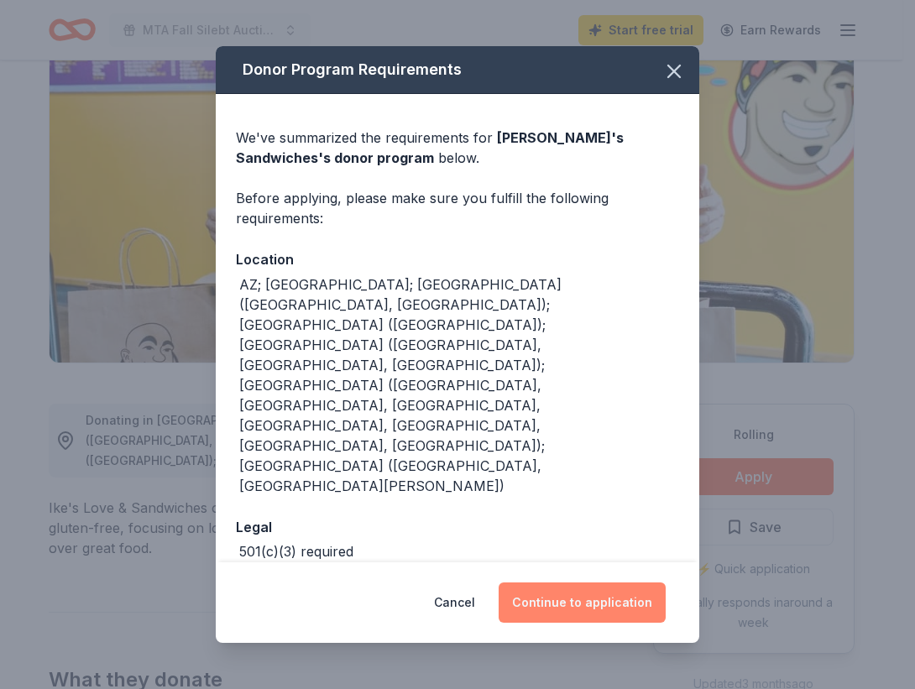
click at [620, 583] on button "Continue to application" at bounding box center [582, 603] width 167 height 40
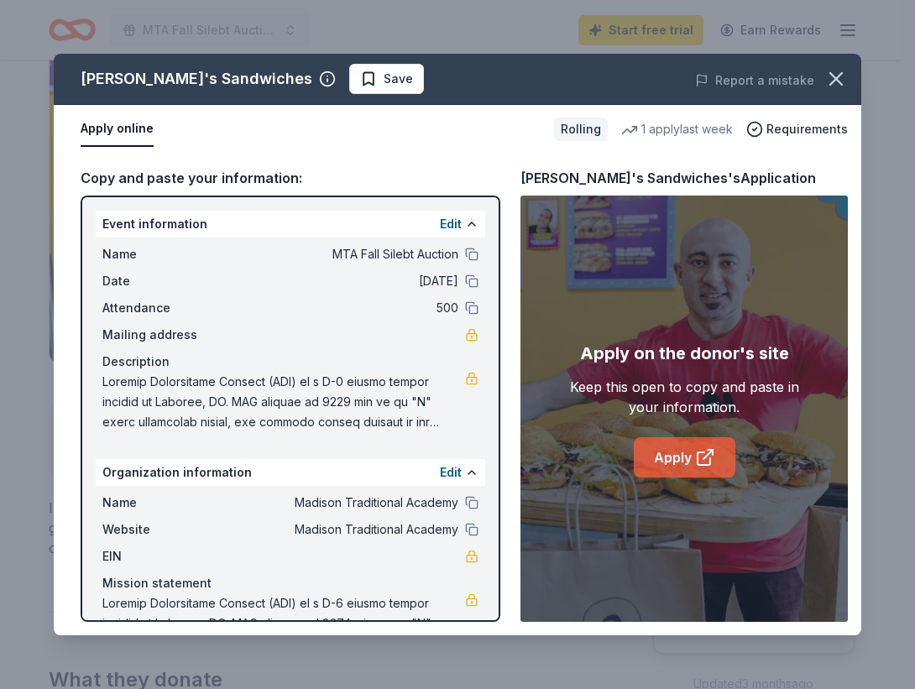
click at [668, 466] on link "Apply" at bounding box center [685, 457] width 102 height 40
